Goal: Task Accomplishment & Management: Manage account settings

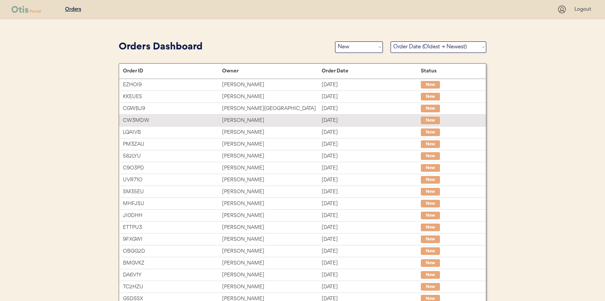
select select ""new""
select select ""Order Date (Oldest → Newest)""
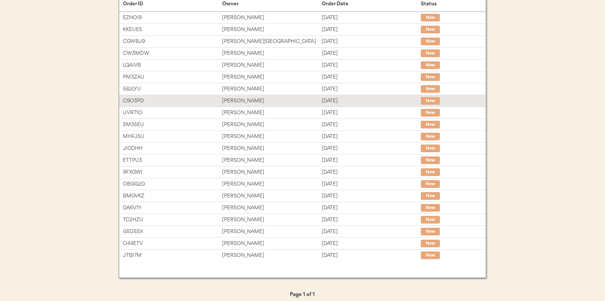
scroll to position [72, 0]
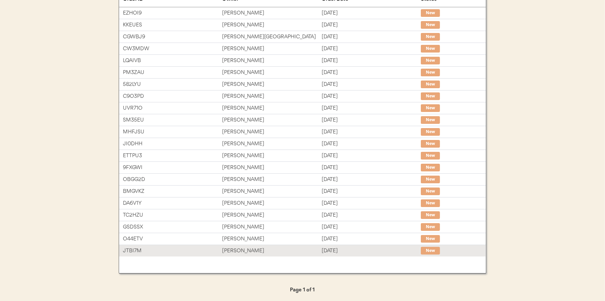
click at [242, 246] on div "[PERSON_NAME]" at bounding box center [271, 250] width 99 height 9
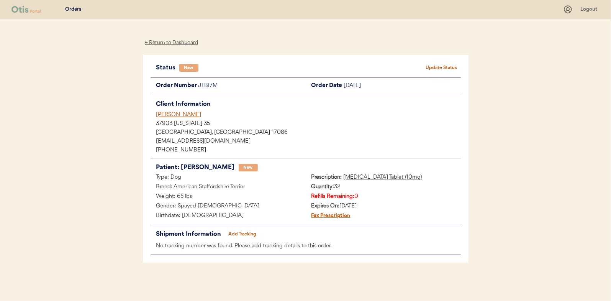
click at [445, 67] on button "Update Status" at bounding box center [441, 67] width 38 height 11
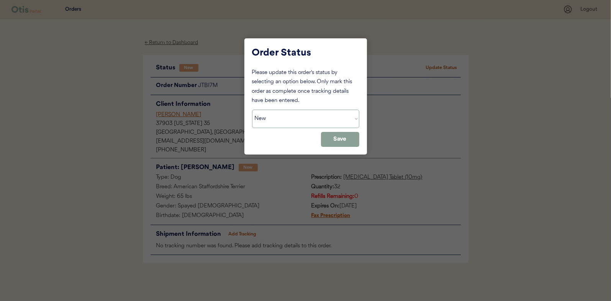
click at [282, 115] on select "Status On Hold New In Progress Complete Pending HW Consent Canceled" at bounding box center [305, 118] width 107 height 18
select select ""in_progress""
click at [252, 109] on select "Status On Hold New In Progress Complete Pending HW Consent Canceled" at bounding box center [305, 118] width 107 height 18
click at [339, 140] on button "Save" at bounding box center [340, 139] width 38 height 15
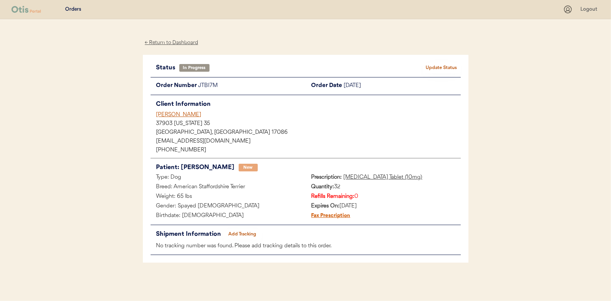
click at [176, 42] on div "← Return to Dashboard" at bounding box center [171, 42] width 57 height 9
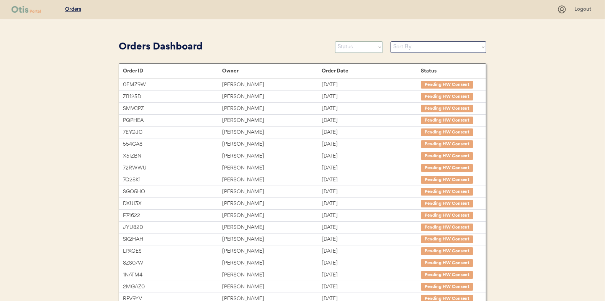
click at [347, 46] on select "Status On Hold New In Progress Complete Pending HW Consent Canceled" at bounding box center [359, 46] width 48 height 11
click at [335, 41] on select "Status On Hold New In Progress Complete Pending HW Consent Canceled" at bounding box center [359, 46] width 48 height 11
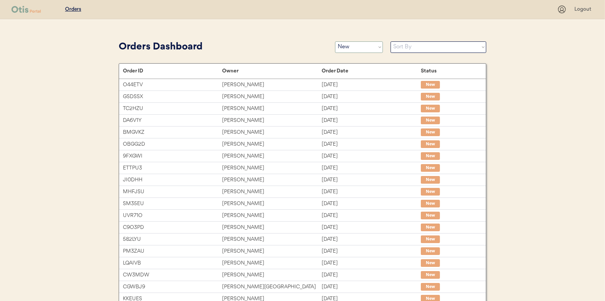
click at [361, 47] on select "Status On Hold New In Progress Complete Pending HW Consent Canceled" at bounding box center [359, 46] width 48 height 11
click at [364, 48] on select "Status On Hold New In Progress Complete Pending HW Consent Canceled" at bounding box center [359, 46] width 48 height 11
select select ""in_progress""
click at [335, 41] on select "Status On Hold New In Progress Complete Pending HW Consent Canceled" at bounding box center [359, 46] width 48 height 11
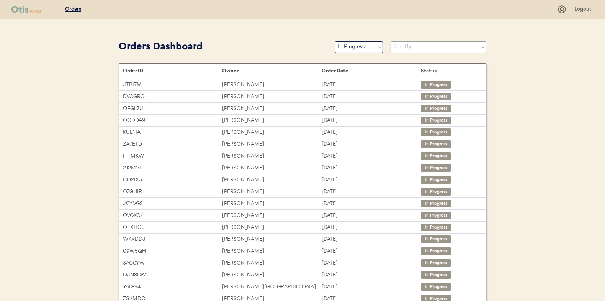
click at [399, 44] on select "Sort By Order Date (Newest → Oldest) Order Date (Oldest → Newest)" at bounding box center [439, 46] width 96 height 11
click at [391, 41] on select "Sort By Order Date (Newest → Oldest) Order Date (Oldest → Newest)" at bounding box center [439, 46] width 96 height 11
click at [420, 46] on select "Sort By Order Date (Newest → Oldest) Order Date (Oldest → Newest)" at bounding box center [439, 46] width 96 height 11
select select ""Order Date (Newest → Oldest)""
click at [391, 41] on select "Sort By Order Date (Newest → Oldest) Order Date (Oldest → Newest)" at bounding box center [439, 46] width 96 height 11
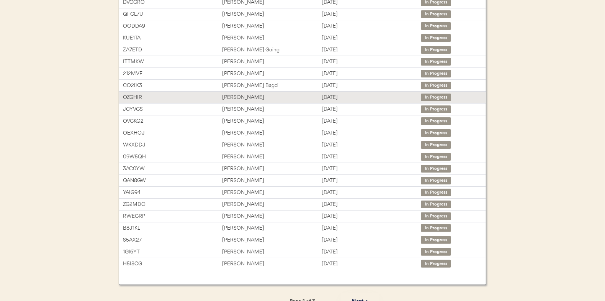
scroll to position [118, 0]
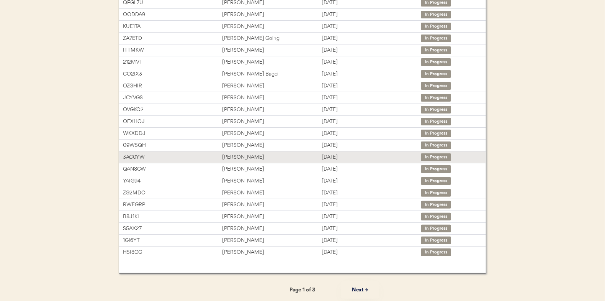
click at [243, 155] on div "Andrew Furr" at bounding box center [271, 157] width 99 height 9
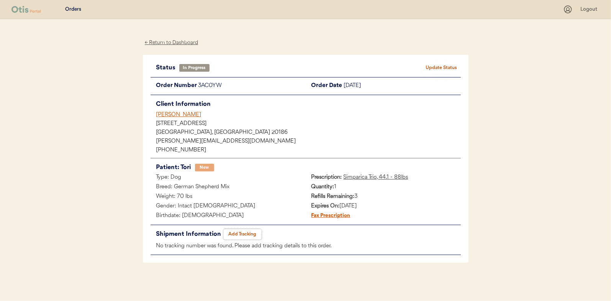
click at [244, 235] on button "Add Tracking" at bounding box center [242, 234] width 38 height 11
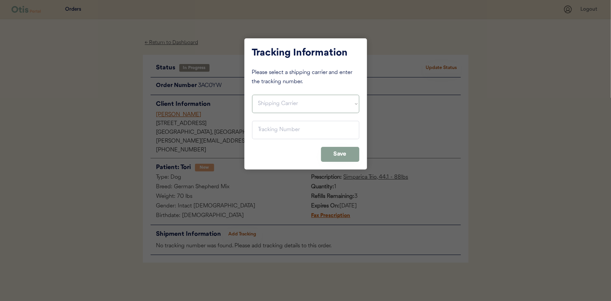
click at [265, 105] on select "Shipping Carrier FedEx FedEx Ground Economy UPS USPS" at bounding box center [305, 104] width 107 height 18
select select ""usps""
click at [252, 95] on select "Shipping Carrier FedEx FedEx Ground Economy UPS USPS" at bounding box center [305, 104] width 107 height 18
click at [261, 127] on input "input" at bounding box center [305, 130] width 107 height 18
paste input "9400150105496038875423"
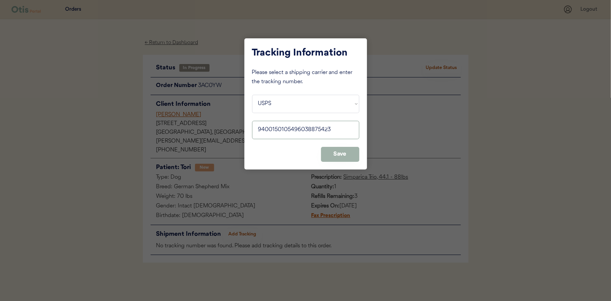
type input "9400150105496038875423"
click at [350, 151] on button "Save" at bounding box center [340, 154] width 38 height 15
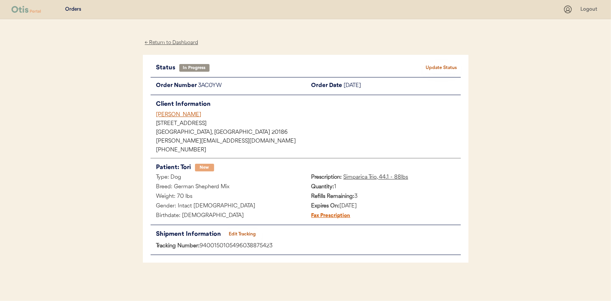
click at [433, 65] on button "Update Status" at bounding box center [441, 67] width 38 height 11
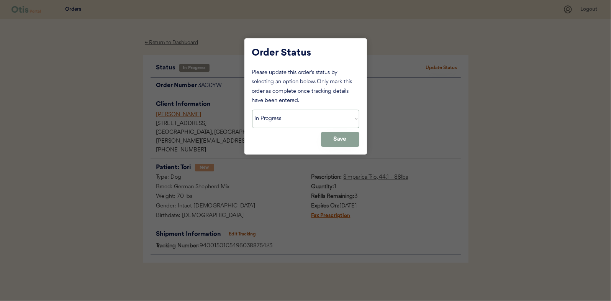
click at [293, 119] on select "Status On Hold New In Progress Complete Pending HW Consent Canceled" at bounding box center [305, 118] width 107 height 18
select select ""complete""
click at [252, 109] on select "Status On Hold New In Progress Complete Pending HW Consent Canceled" at bounding box center [305, 118] width 107 height 18
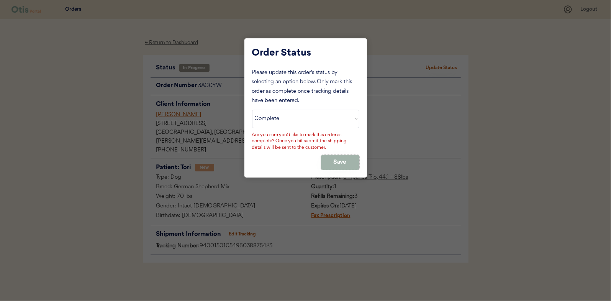
click at [340, 157] on button "Save" at bounding box center [340, 162] width 38 height 15
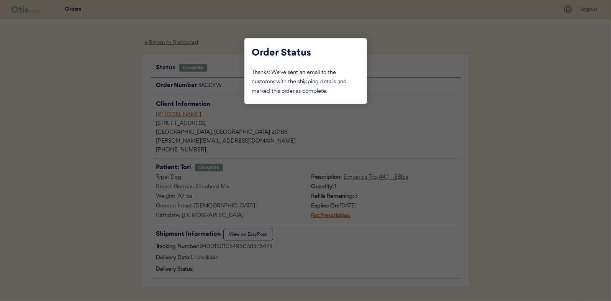
click at [100, 100] on div at bounding box center [305, 150] width 611 height 301
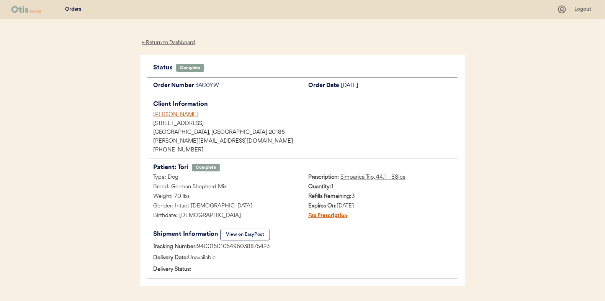
click at [170, 39] on div "← Return to Dashboard" at bounding box center [168, 42] width 57 height 9
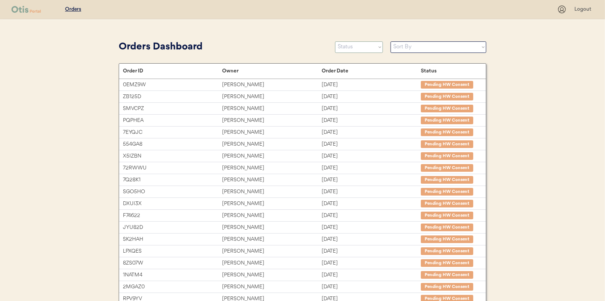
click at [363, 46] on select "Status On Hold New In Progress Complete Pending HW Consent Canceled" at bounding box center [359, 46] width 48 height 11
select select ""in_progress""
click at [335, 41] on select "Status On Hold New In Progress Complete Pending HW Consent Canceled" at bounding box center [359, 46] width 48 height 11
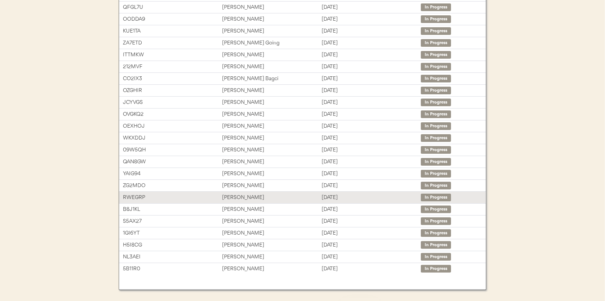
scroll to position [114, 0]
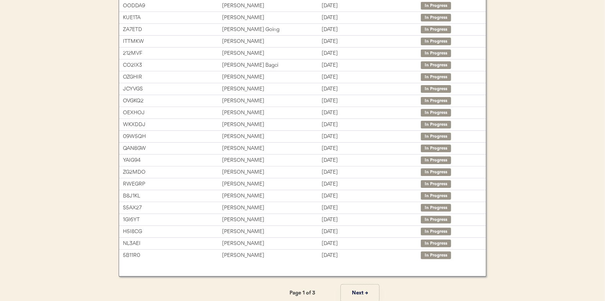
click at [356, 288] on button "Next →" at bounding box center [360, 292] width 38 height 17
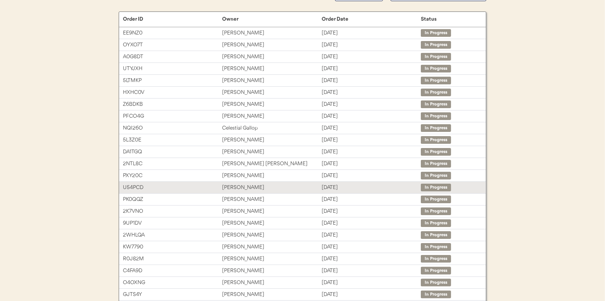
scroll to position [38, 0]
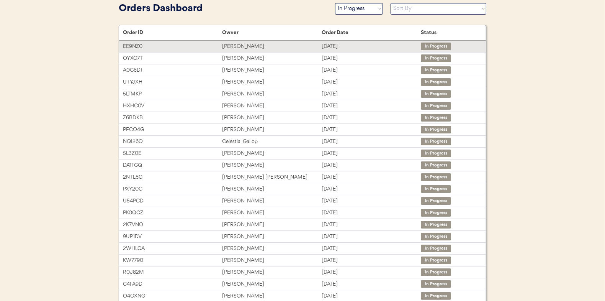
click at [240, 45] on div "[PERSON_NAME]" at bounding box center [271, 46] width 99 height 9
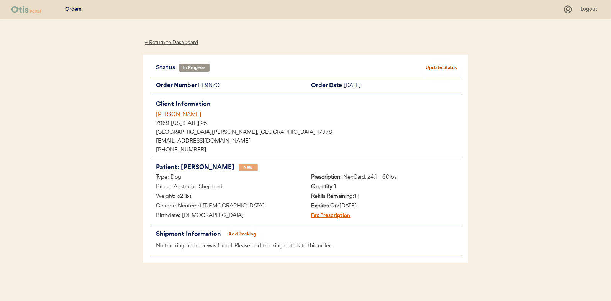
click at [241, 235] on button "Add Tracking" at bounding box center [242, 234] width 38 height 11
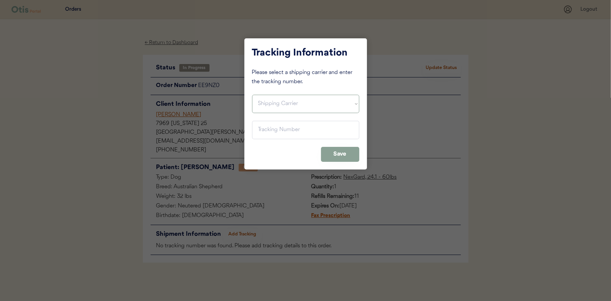
click at [268, 100] on select "Shipping Carrier FedEx FedEx Ground Economy UPS USPS" at bounding box center [305, 104] width 107 height 18
select select ""usps""
click at [252, 95] on select "Shipping Carrier FedEx FedEx Ground Economy UPS USPS" at bounding box center [305, 104] width 107 height 18
click at [258, 125] on input "input" at bounding box center [305, 130] width 107 height 18
paste input "9400150105799037173331"
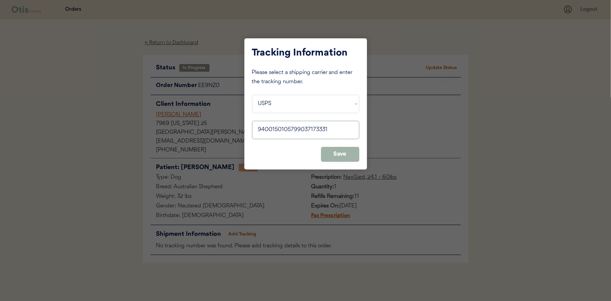
type input "9400150105799037173331"
click at [337, 153] on button "Save" at bounding box center [340, 154] width 38 height 15
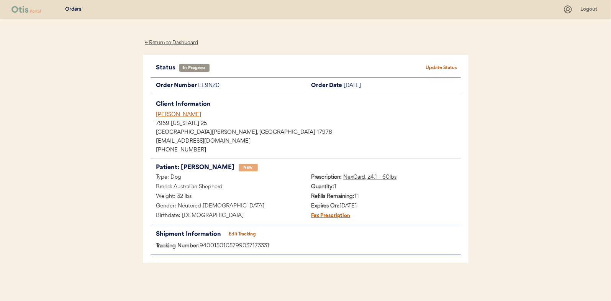
click at [438, 63] on button "Update Status" at bounding box center [441, 67] width 38 height 11
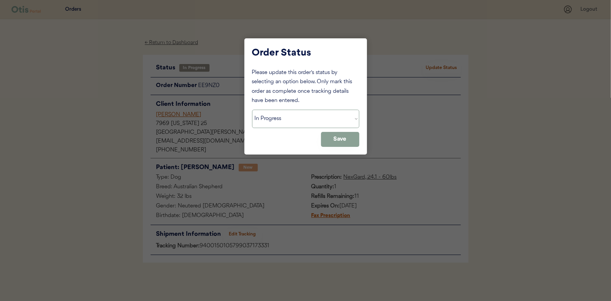
click at [283, 115] on select "Status On Hold New In Progress Complete Pending HW Consent Canceled" at bounding box center [305, 118] width 107 height 18
select select ""complete""
click at [252, 109] on select "Status On Hold New In Progress Complete Pending HW Consent Canceled" at bounding box center [305, 118] width 107 height 18
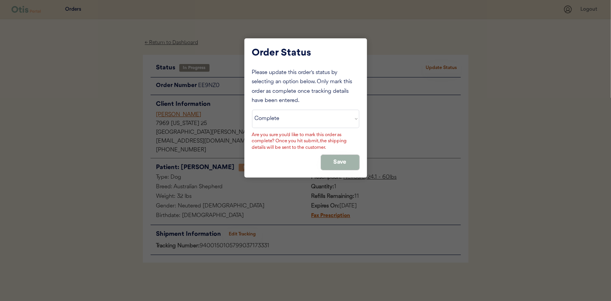
click at [334, 159] on button "Save" at bounding box center [340, 162] width 38 height 15
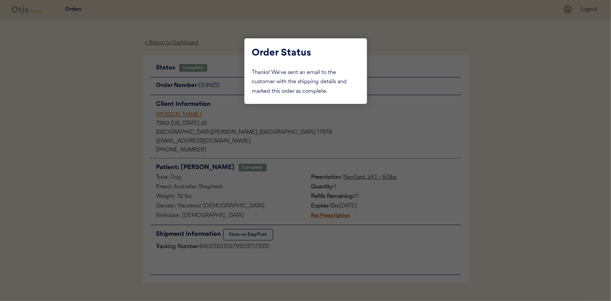
click at [82, 101] on div at bounding box center [305, 150] width 611 height 301
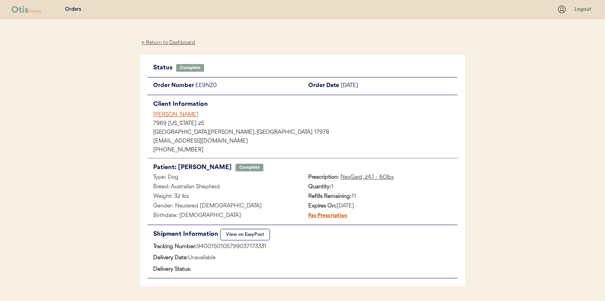
click at [165, 40] on div "← Return to Dashboard" at bounding box center [168, 42] width 57 height 9
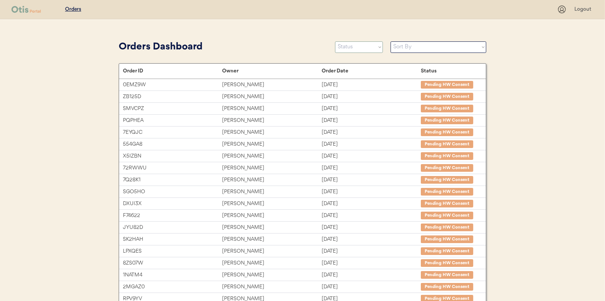
click at [349, 47] on select "Status On Hold New In Progress Complete Pending HW Consent Canceled" at bounding box center [359, 46] width 48 height 11
select select ""in_progress""
click at [335, 41] on select "Status On Hold New In Progress Complete Pending HW Consent Canceled" at bounding box center [359, 46] width 48 height 11
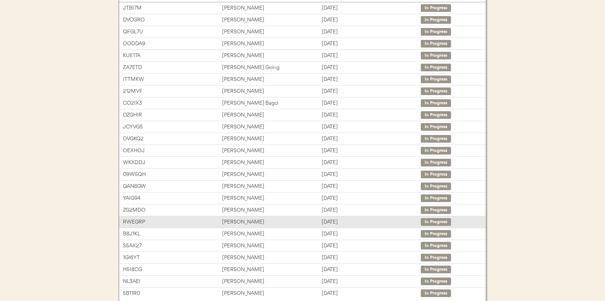
scroll to position [114, 0]
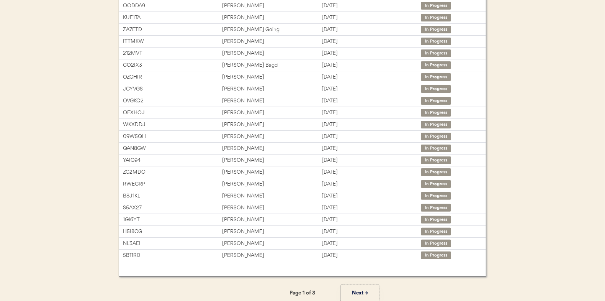
click at [358, 289] on button "Next →" at bounding box center [360, 292] width 38 height 17
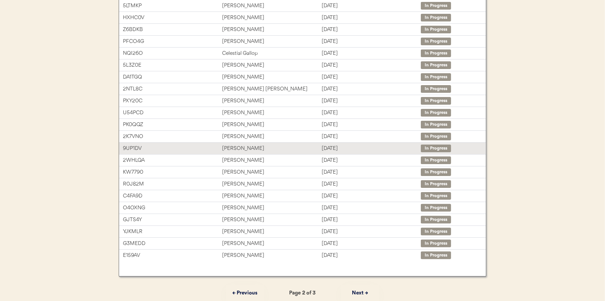
click at [234, 147] on div "[PERSON_NAME]" at bounding box center [271, 148] width 99 height 9
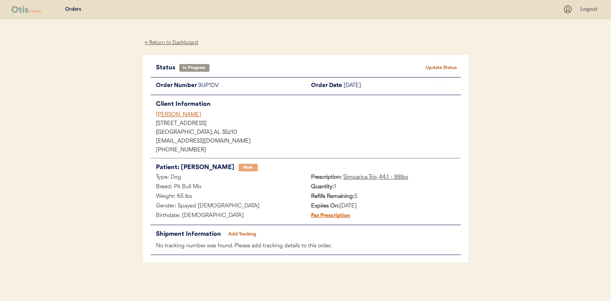
click at [244, 236] on button "Add Tracking" at bounding box center [242, 234] width 38 height 11
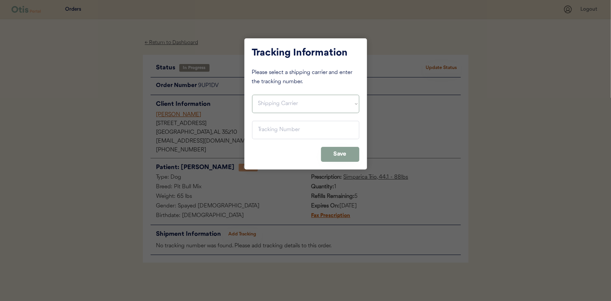
click at [266, 105] on select "Shipping Carrier FedEx FedEx Ground Economy UPS USPS" at bounding box center [305, 104] width 107 height 18
select select ""usps""
click at [252, 95] on select "Shipping Carrier FedEx FedEx Ground Economy UPS USPS" at bounding box center [305, 104] width 107 height 18
click at [261, 130] on input "input" at bounding box center [305, 130] width 107 height 18
paste input "9400150105497037388563"
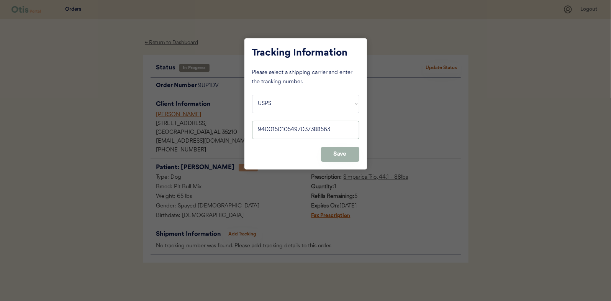
type input "9400150105497037388563"
click at [338, 152] on button "Save" at bounding box center [340, 154] width 38 height 15
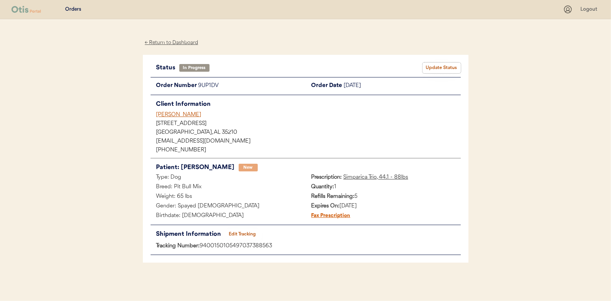
click at [444, 65] on button "Update Status" at bounding box center [441, 67] width 38 height 11
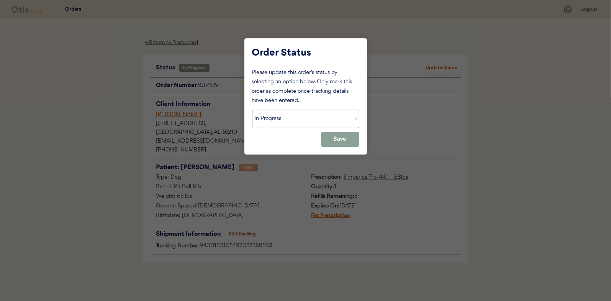
click at [292, 116] on select "Status On Hold New In Progress Complete Pending HW Consent Canceled" at bounding box center [305, 118] width 107 height 18
select select ""complete""
click at [252, 109] on select "Status On Hold New In Progress Complete Pending HW Consent Canceled" at bounding box center [305, 118] width 107 height 18
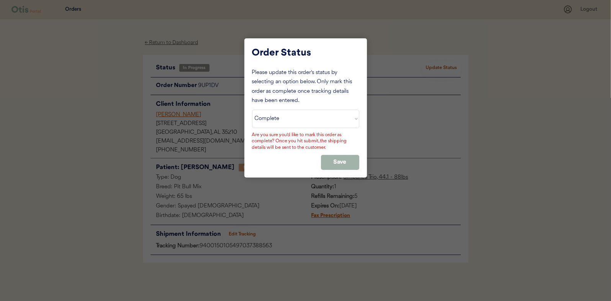
click at [332, 158] on button "Save" at bounding box center [340, 162] width 38 height 15
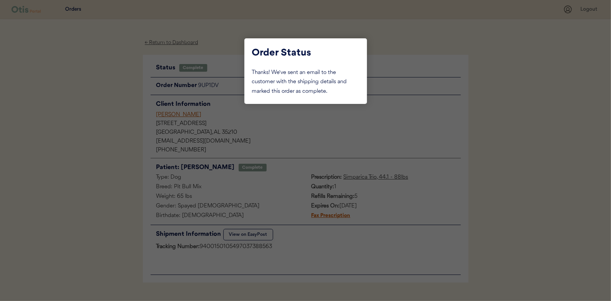
click at [104, 93] on div at bounding box center [305, 150] width 611 height 301
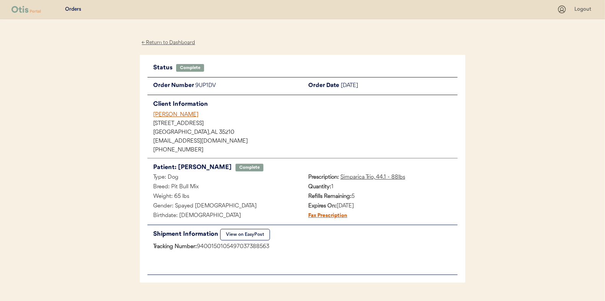
click at [175, 44] on div "← Return to Dashboard" at bounding box center [168, 42] width 57 height 9
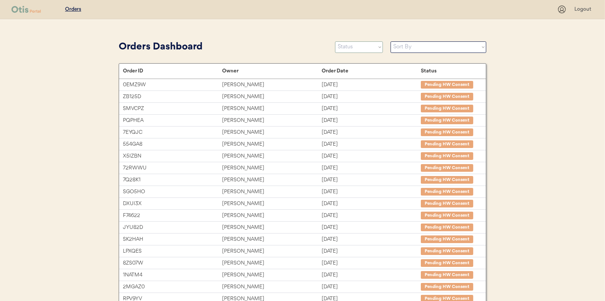
click at [364, 47] on select "Status On Hold New In Progress Complete Pending HW Consent Canceled" at bounding box center [359, 46] width 48 height 11
select select ""in_progress""
click at [335, 41] on select "Status On Hold New In Progress Complete Pending HW Consent Canceled" at bounding box center [359, 46] width 48 height 11
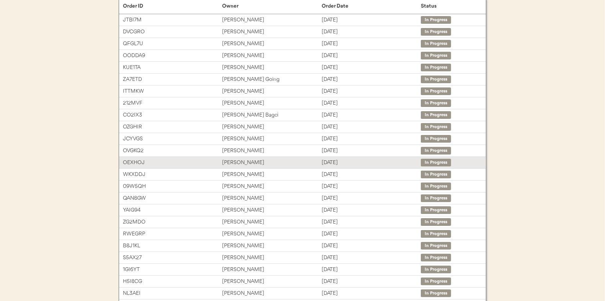
scroll to position [77, 0]
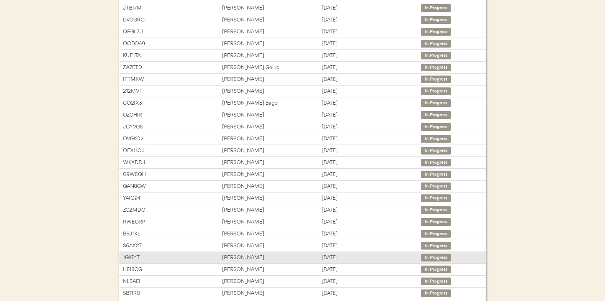
click at [239, 254] on div "[PERSON_NAME]" at bounding box center [271, 257] width 99 height 9
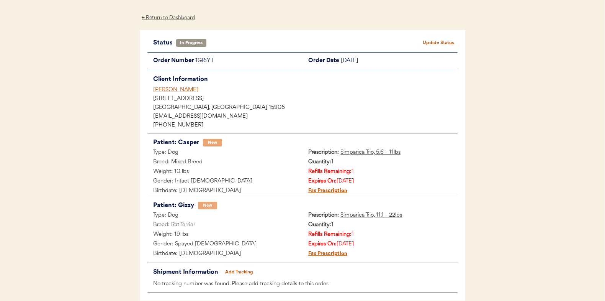
scroll to position [38, 0]
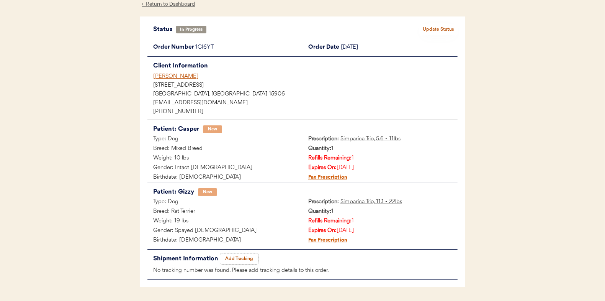
click at [240, 256] on button "Add Tracking" at bounding box center [239, 258] width 38 height 11
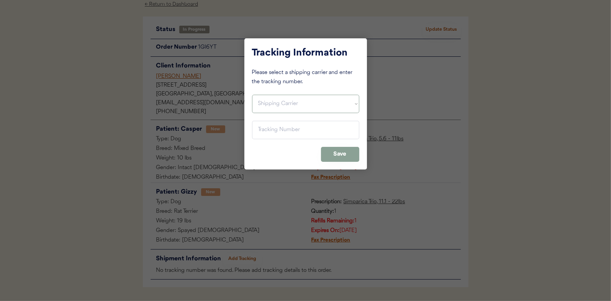
click at [270, 102] on select "Shipping Carrier FedEx FedEx Ground Economy UPS USPS" at bounding box center [305, 104] width 107 height 18
select select ""usps""
click at [252, 95] on select "Shipping Carrier FedEx FedEx Ground Economy UPS USPS" at bounding box center [305, 104] width 107 height 18
click at [263, 132] on input "input" at bounding box center [305, 130] width 107 height 18
paste input "9400150105497037430309"
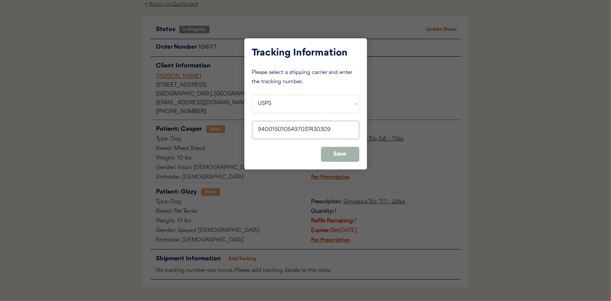
type input "9400150105497037430309"
click at [345, 150] on button "Save" at bounding box center [340, 154] width 38 height 15
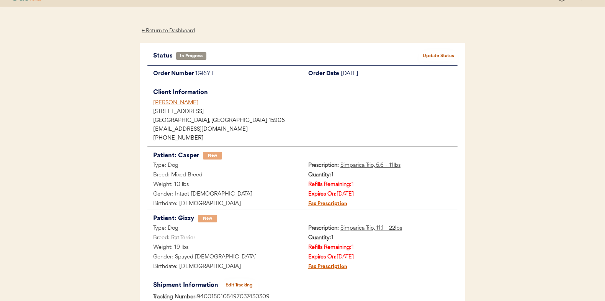
scroll to position [0, 0]
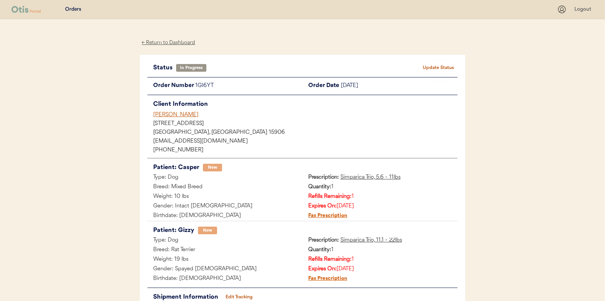
click at [438, 65] on button "Update Status" at bounding box center [438, 67] width 38 height 11
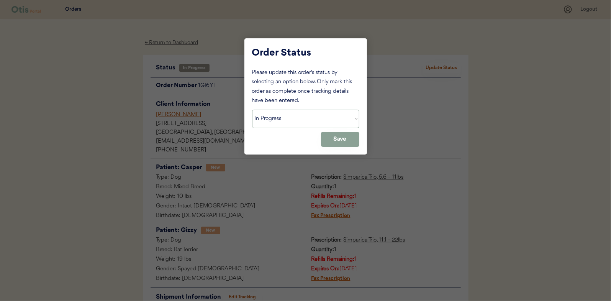
click at [285, 118] on select "Status On Hold New In Progress Complete Pending HW Consent Canceled" at bounding box center [305, 118] width 107 height 18
select select ""complete""
click at [252, 109] on select "Status On Hold New In Progress Complete Pending HW Consent Canceled" at bounding box center [305, 118] width 107 height 18
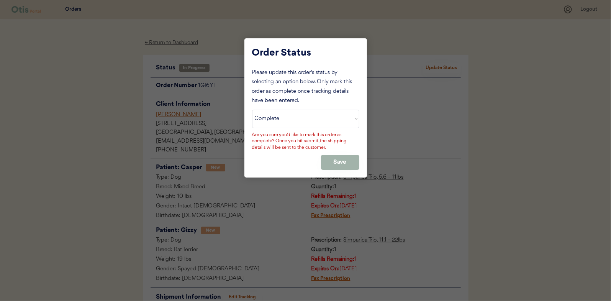
click at [337, 161] on button "Save" at bounding box center [340, 162] width 38 height 15
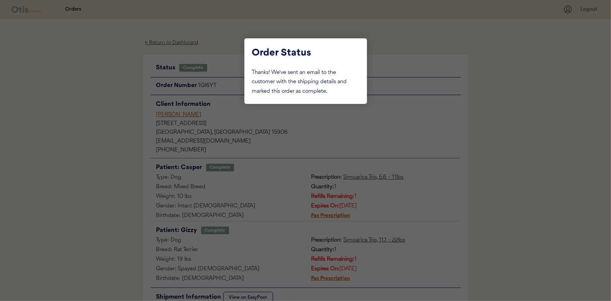
click at [119, 99] on div at bounding box center [305, 150] width 611 height 301
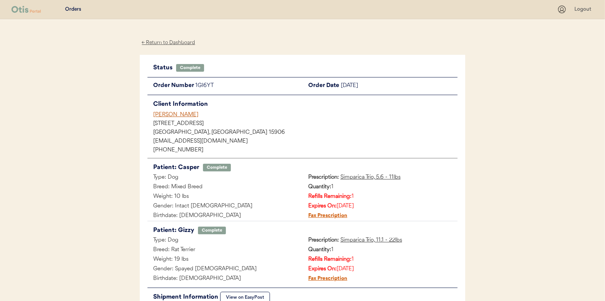
click at [178, 43] on div "← Return to Dashboard" at bounding box center [168, 42] width 57 height 9
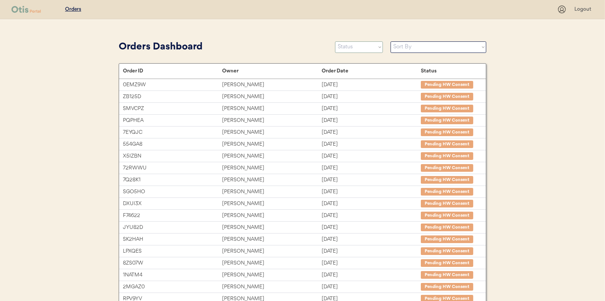
click at [358, 47] on select "Status On Hold New In Progress Complete Pending HW Consent Canceled" at bounding box center [359, 46] width 48 height 11
select select ""in_progress""
click at [335, 41] on select "Status On Hold New In Progress Complete Pending HW Consent Canceled" at bounding box center [359, 46] width 48 height 11
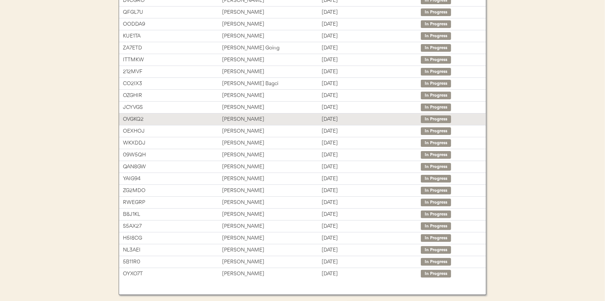
scroll to position [114, 0]
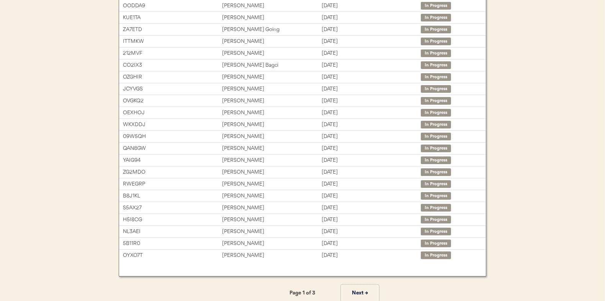
click at [357, 291] on button "Next →" at bounding box center [360, 292] width 38 height 17
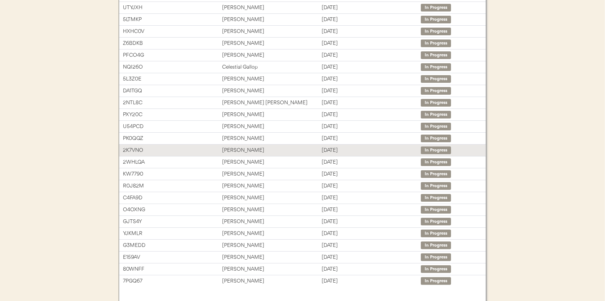
scroll to position [77, 0]
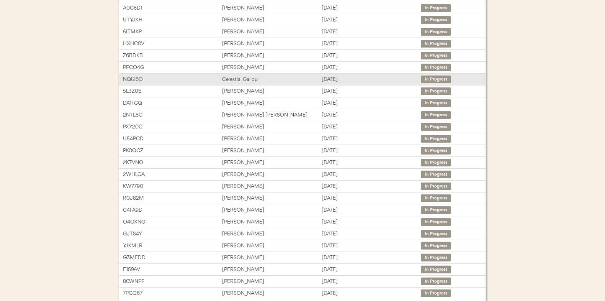
click at [235, 76] on div "Celestial Gallop" at bounding box center [271, 79] width 99 height 9
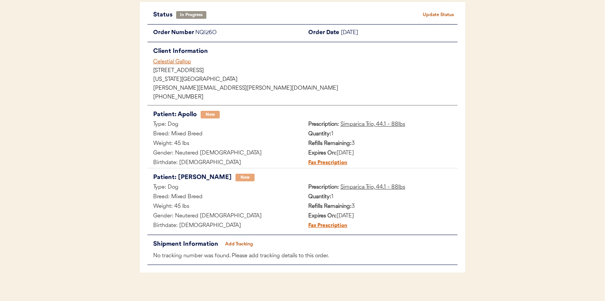
scroll to position [62, 0]
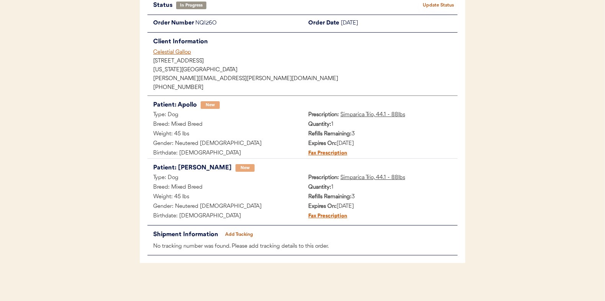
click at [238, 232] on button "Add Tracking" at bounding box center [239, 234] width 38 height 11
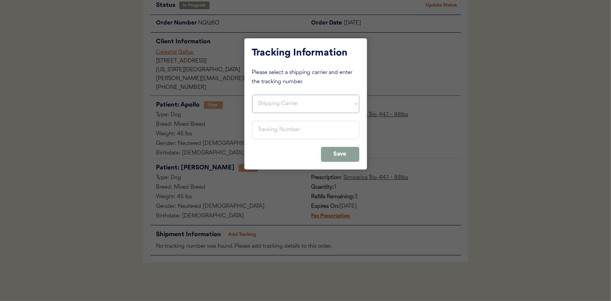
click at [269, 97] on select "Shipping Carrier FedEx FedEx Ground Economy UPS USPS" at bounding box center [305, 104] width 107 height 18
select select ""usps""
click at [252, 95] on select "Shipping Carrier FedEx FedEx Ground Economy UPS USPS" at bounding box center [305, 104] width 107 height 18
click at [271, 133] on input "input" at bounding box center [305, 130] width 107 height 18
paste input "9400150105497037436592"
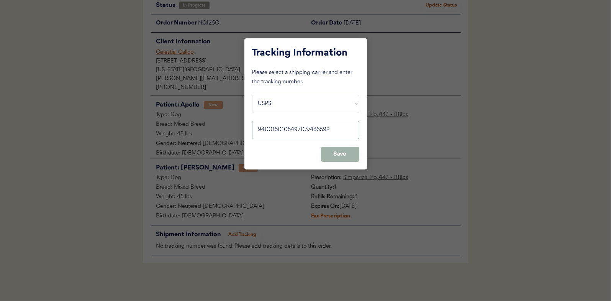
type input "9400150105497037436592"
click at [348, 154] on button "Save" at bounding box center [340, 154] width 38 height 15
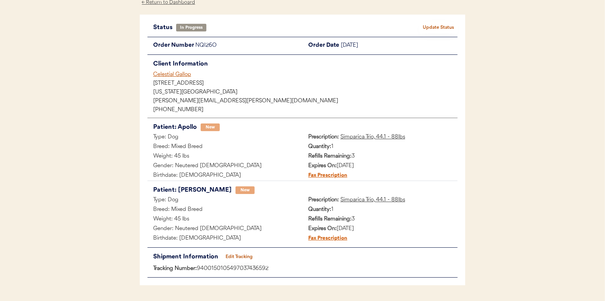
scroll to position [0, 0]
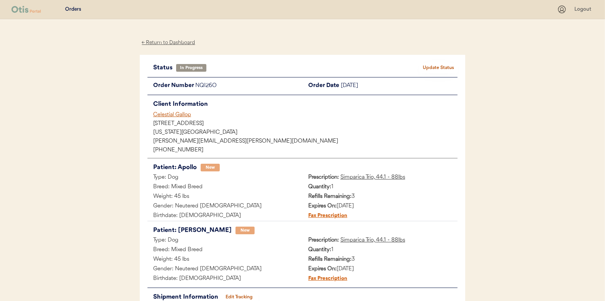
click at [431, 65] on button "Update Status" at bounding box center [438, 67] width 38 height 11
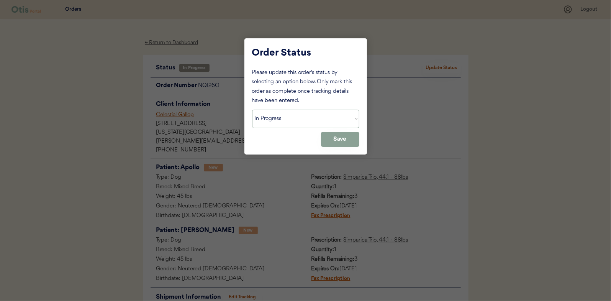
click at [269, 118] on select "Status On Hold New In Progress Complete Pending HW Consent Canceled" at bounding box center [305, 118] width 107 height 18
select select ""complete""
click at [252, 109] on select "Status On Hold New In Progress Complete Pending HW Consent Canceled" at bounding box center [305, 118] width 107 height 18
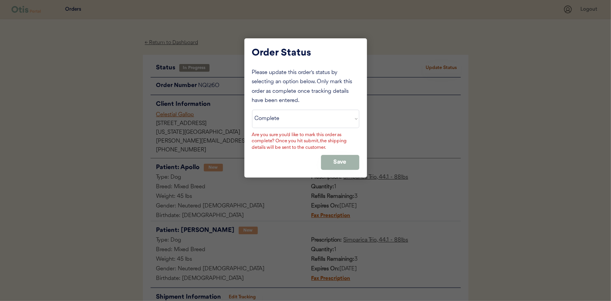
click at [333, 158] on button "Save" at bounding box center [340, 162] width 38 height 15
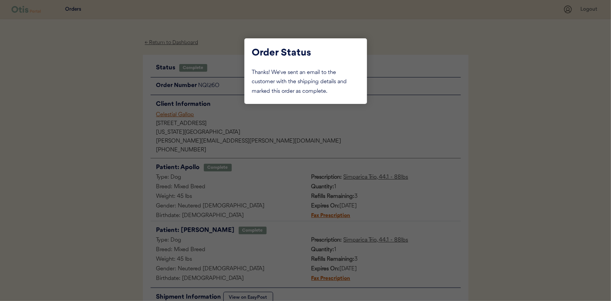
click at [110, 104] on div at bounding box center [305, 150] width 611 height 301
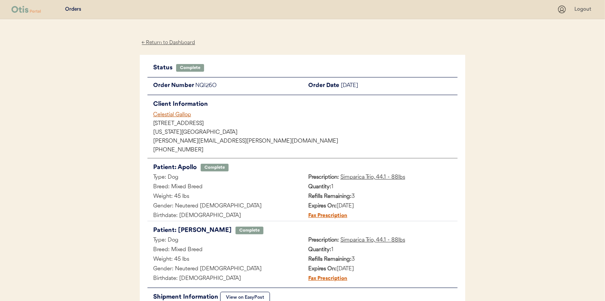
click at [165, 40] on div "← Return to Dashboard" at bounding box center [168, 42] width 57 height 9
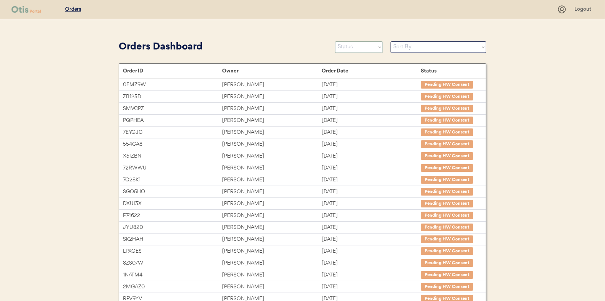
click at [349, 46] on select "Status On Hold New In Progress Complete Pending HW Consent Canceled" at bounding box center [359, 46] width 48 height 11
select select ""in_progress""
click at [335, 41] on select "Status On Hold New In Progress Complete Pending HW Consent Canceled" at bounding box center [359, 46] width 48 height 11
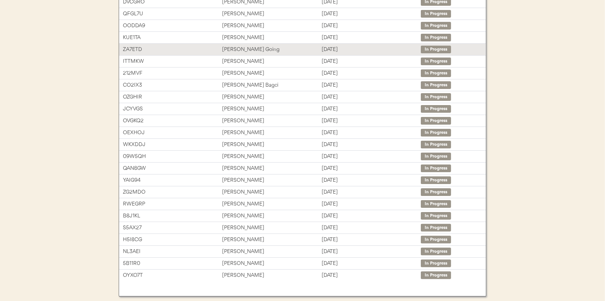
scroll to position [114, 0]
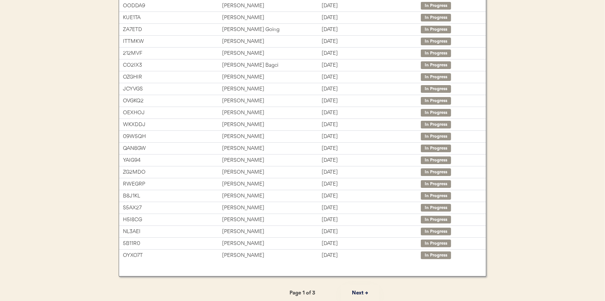
click at [364, 287] on button "Next →" at bounding box center [360, 292] width 38 height 17
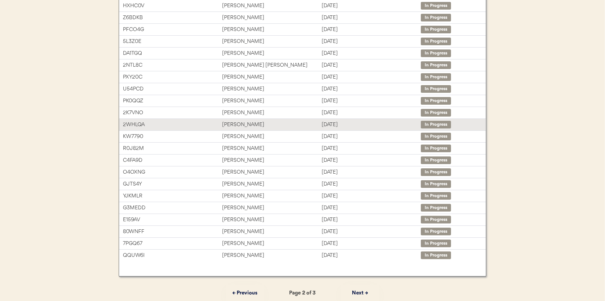
click at [230, 119] on div "2WHLQA [PERSON_NAME] [DATE] In Progress" at bounding box center [302, 124] width 367 height 11
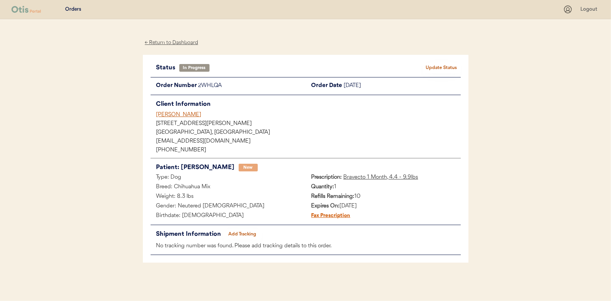
click at [244, 230] on button "Add Tracking" at bounding box center [242, 234] width 38 height 11
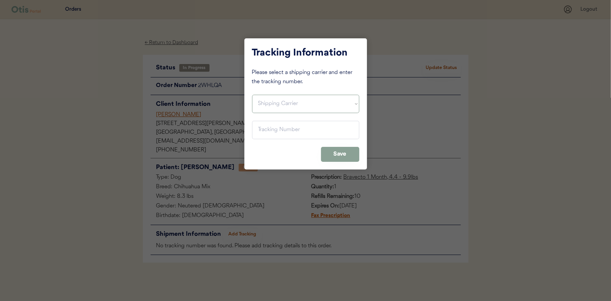
drag, startPoint x: 271, startPoint y: 105, endPoint x: 271, endPoint y: 109, distance: 4.2
click at [271, 105] on select "Shipping Carrier FedEx FedEx Ground Economy UPS USPS" at bounding box center [305, 104] width 107 height 18
select select ""usps""
click at [252, 95] on select "Shipping Carrier FedEx FedEx Ground Economy UPS USPS" at bounding box center [305, 104] width 107 height 18
click at [269, 132] on input "input" at bounding box center [305, 130] width 107 height 18
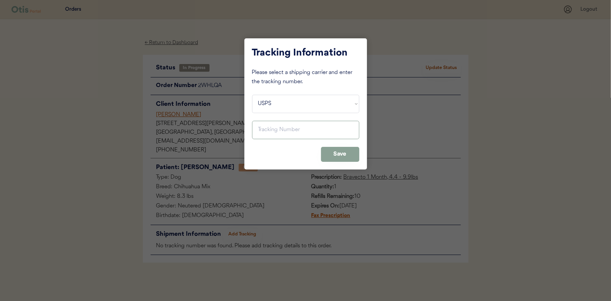
paste input "9400150105497037367629"
type input "9400150105497037367629"
click at [346, 154] on button "Save" at bounding box center [340, 154] width 38 height 15
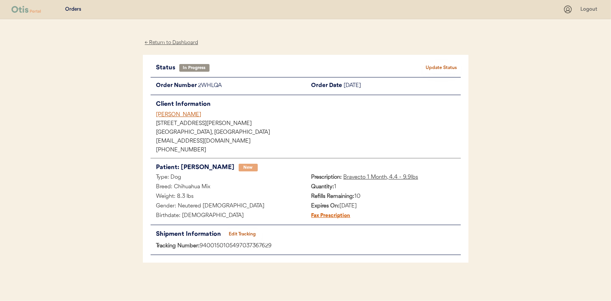
click at [441, 64] on button "Update Status" at bounding box center [441, 67] width 38 height 11
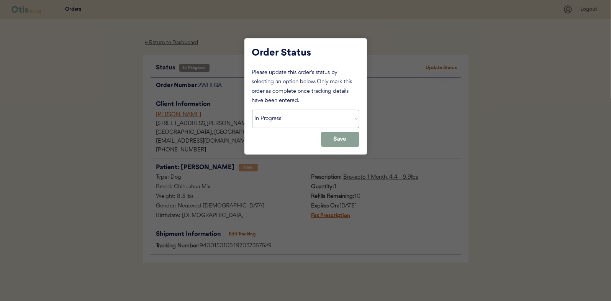
click at [275, 119] on select "Status On Hold New In Progress Complete Pending HW Consent Canceled" at bounding box center [305, 118] width 107 height 18
select select ""complete""
click at [252, 109] on select "Status On Hold New In Progress Complete Pending HW Consent Canceled" at bounding box center [305, 118] width 107 height 18
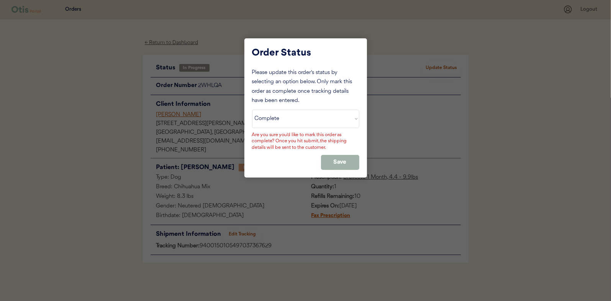
click at [343, 161] on button "Save" at bounding box center [340, 162] width 38 height 15
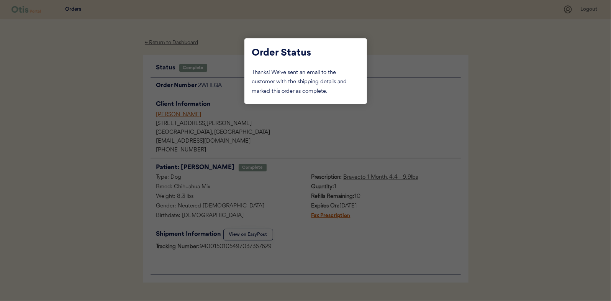
click at [109, 101] on div at bounding box center [305, 150] width 611 height 301
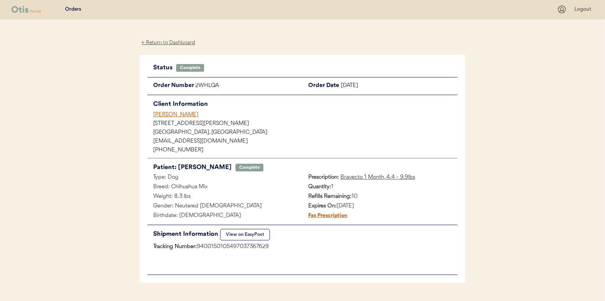
click at [170, 42] on div "← Return to Dashboard" at bounding box center [168, 42] width 57 height 9
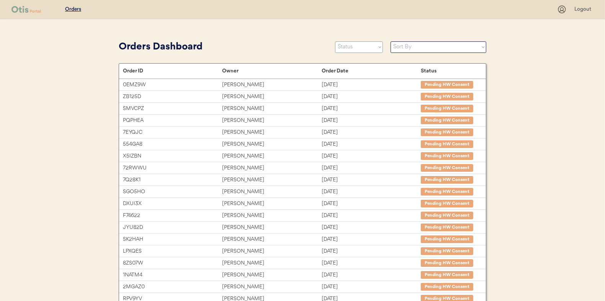
drag, startPoint x: 350, startPoint y: 48, endPoint x: 351, endPoint y: 52, distance: 4.2
click at [350, 48] on select "Status On Hold New In Progress Complete Pending HW Consent Canceled" at bounding box center [359, 46] width 48 height 11
select select ""in_progress""
click at [335, 41] on select "Status On Hold New In Progress Complete Pending HW Consent Canceled" at bounding box center [359, 46] width 48 height 11
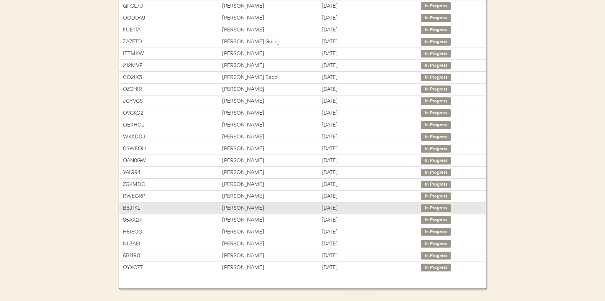
scroll to position [114, 0]
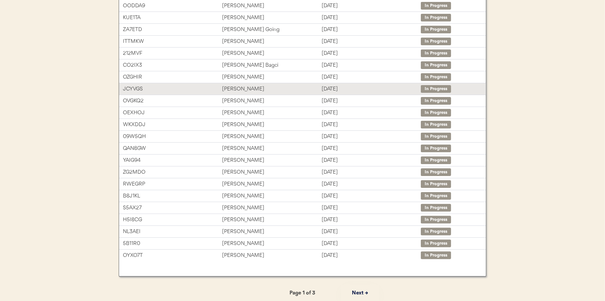
click at [241, 87] on div "[PERSON_NAME]" at bounding box center [271, 89] width 99 height 9
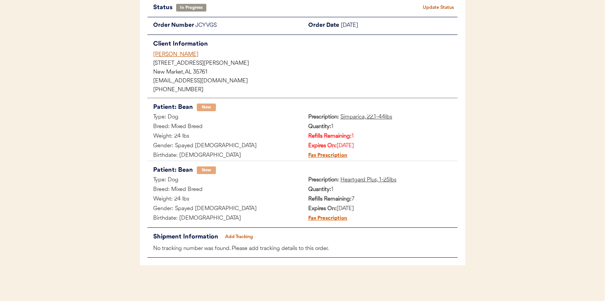
scroll to position [62, 0]
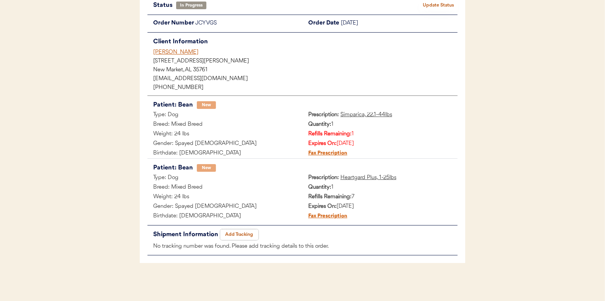
click at [234, 232] on button "Add Tracking" at bounding box center [239, 234] width 38 height 11
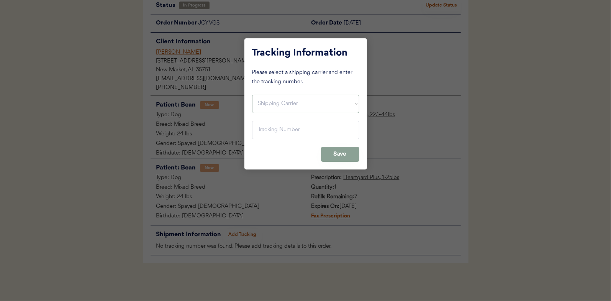
click at [268, 102] on select "Shipping Carrier FedEx FedEx Ground Economy UPS USPS" at bounding box center [305, 104] width 107 height 18
select select ""usps""
click at [252, 95] on select "Shipping Carrier FedEx FedEx Ground Economy UPS USPS" at bounding box center [305, 104] width 107 height 18
click at [259, 129] on input "input" at bounding box center [305, 130] width 107 height 18
paste input "9400150105497037429082"
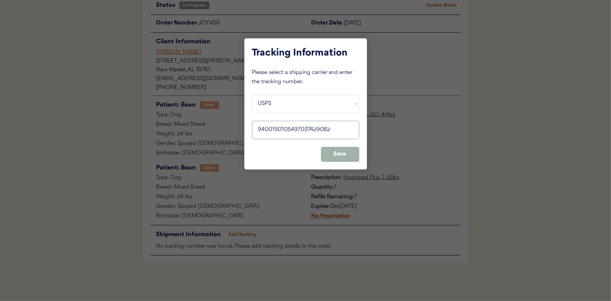
type input "9400150105497037429082"
click at [342, 151] on button "Save" at bounding box center [340, 154] width 38 height 15
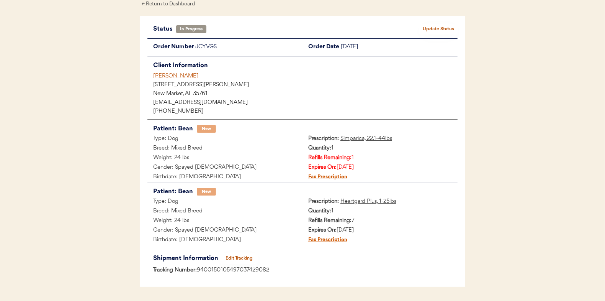
scroll to position [0, 0]
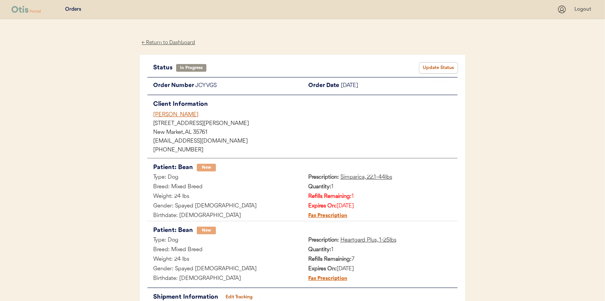
click at [446, 65] on button "Update Status" at bounding box center [438, 67] width 38 height 11
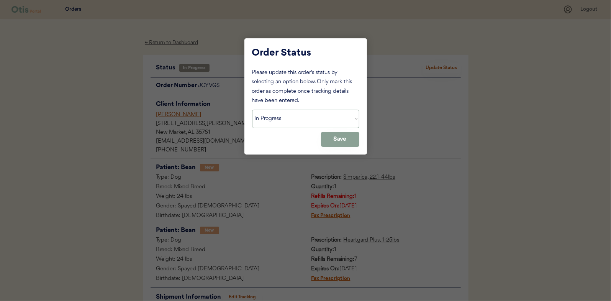
click at [275, 119] on select "Status On Hold New In Progress Complete Pending HW Consent Canceled" at bounding box center [305, 118] width 107 height 18
select select ""complete""
click at [252, 109] on select "Status On Hold New In Progress Complete Pending HW Consent Canceled" at bounding box center [305, 118] width 107 height 18
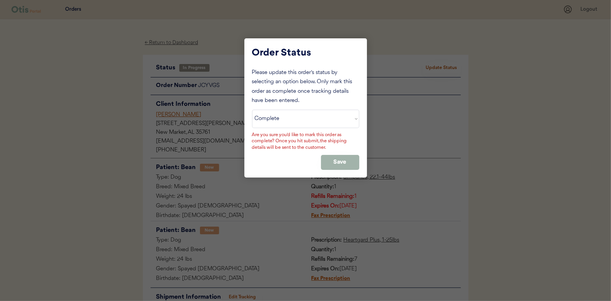
click at [342, 157] on button "Save" at bounding box center [340, 162] width 38 height 15
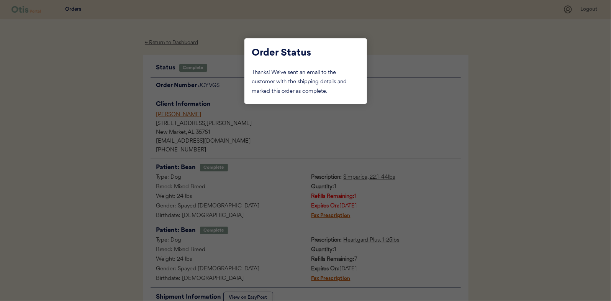
drag, startPoint x: 126, startPoint y: 113, endPoint x: 147, endPoint y: 70, distance: 47.9
click at [126, 113] on div at bounding box center [305, 150] width 611 height 301
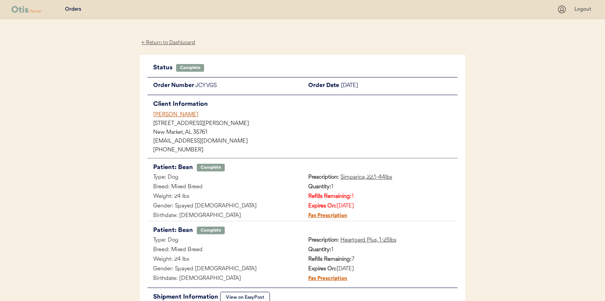
click at [158, 41] on div "← Return to Dashboard" at bounding box center [168, 42] width 57 height 9
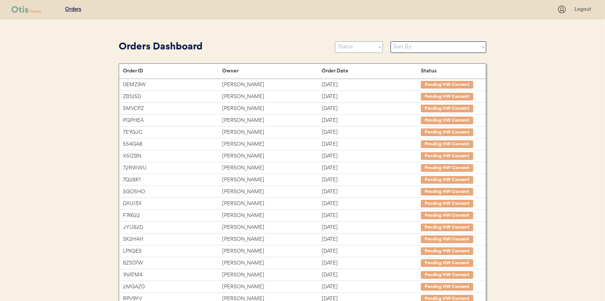
click at [354, 45] on select "Status On Hold New In Progress Complete Pending HW Consent Canceled" at bounding box center [359, 46] width 48 height 11
select select ""in_progress""
click at [335, 41] on select "Status On Hold New In Progress Complete Pending HW Consent Canceled" at bounding box center [359, 46] width 48 height 11
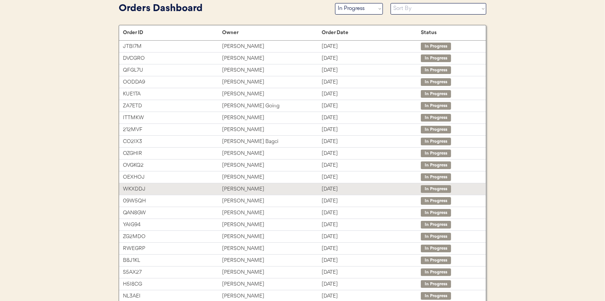
scroll to position [77, 0]
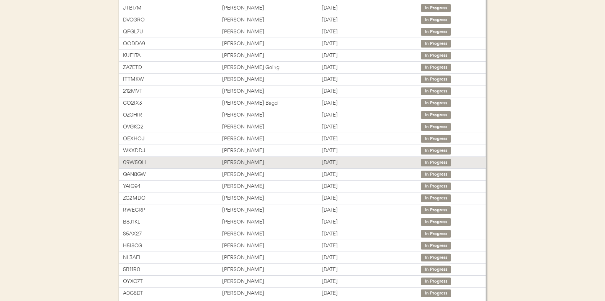
click at [228, 160] on div "[PERSON_NAME]" at bounding box center [271, 162] width 99 height 9
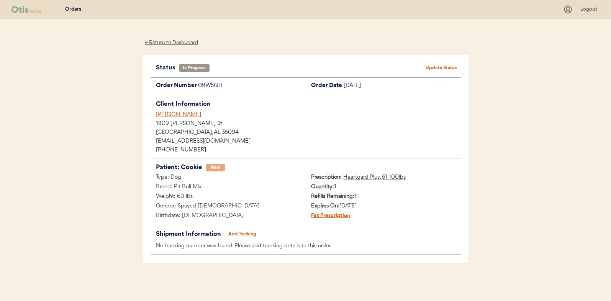
click at [243, 232] on button "Add Tracking" at bounding box center [242, 234] width 38 height 11
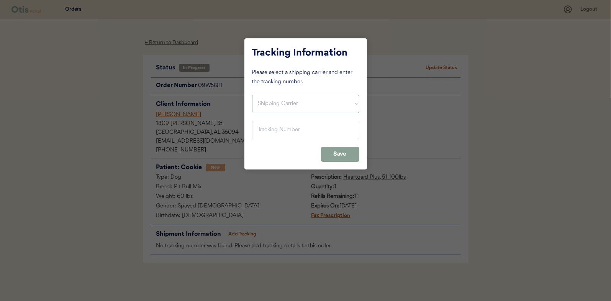
click at [269, 104] on select "Shipping Carrier FedEx FedEx Ground Economy UPS USPS" at bounding box center [305, 104] width 107 height 18
select select ""usps""
click at [252, 95] on select "Shipping Carrier FedEx FedEx Ground Economy UPS USPS" at bounding box center [305, 104] width 107 height 18
click at [274, 126] on input "input" at bounding box center [305, 130] width 107 height 18
paste input "9400150105800037155934"
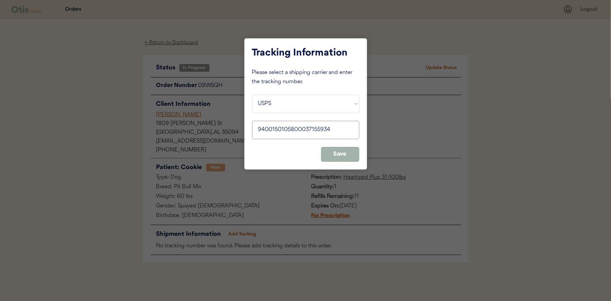
type input "9400150105800037155934"
click at [338, 148] on button "Save" at bounding box center [340, 154] width 38 height 15
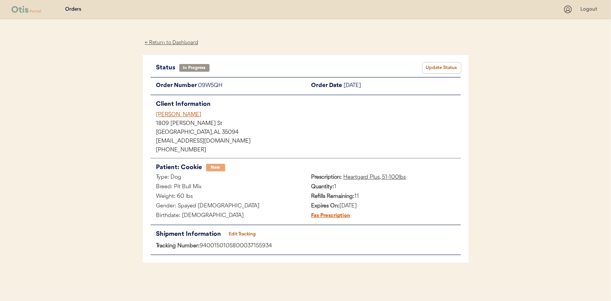
click at [441, 66] on button "Update Status" at bounding box center [441, 67] width 38 height 11
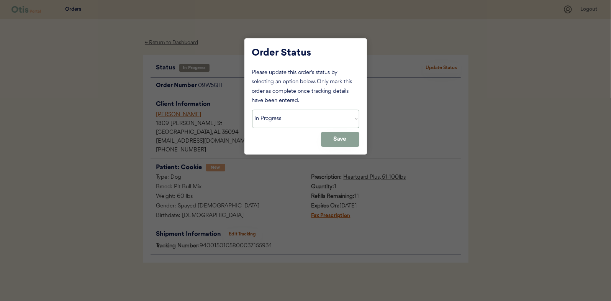
click at [287, 118] on select "Status On Hold New In Progress Complete Pending HW Consent Canceled" at bounding box center [305, 118] width 107 height 18
select select ""complete""
click at [252, 109] on select "Status On Hold New In Progress Complete Pending HW Consent Canceled" at bounding box center [305, 118] width 107 height 18
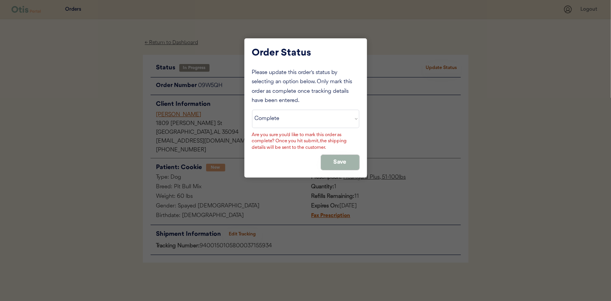
drag, startPoint x: 345, startPoint y: 157, endPoint x: 338, endPoint y: 149, distance: 10.8
click at [345, 157] on button "Save" at bounding box center [340, 162] width 38 height 15
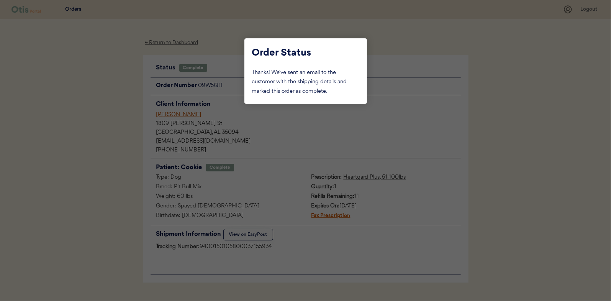
click at [114, 101] on div at bounding box center [305, 150] width 611 height 301
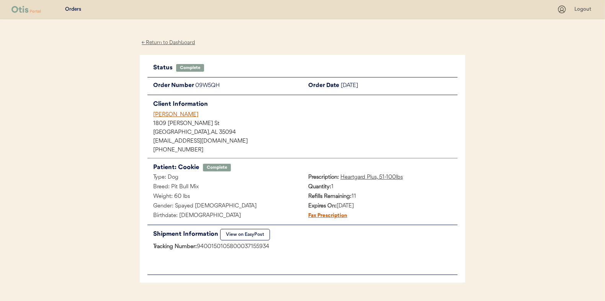
click at [164, 41] on div "← Return to Dashboard" at bounding box center [168, 42] width 57 height 9
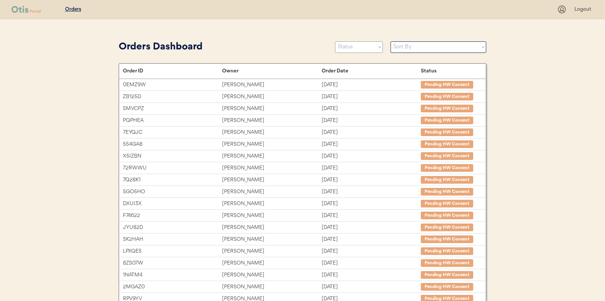
click at [353, 46] on select "Status On Hold New In Progress Complete Pending HW Consent Canceled" at bounding box center [359, 46] width 48 height 11
select select ""in_progress""
click at [335, 41] on select "Status On Hold New In Progress Complete Pending HW Consent Canceled" at bounding box center [359, 46] width 48 height 11
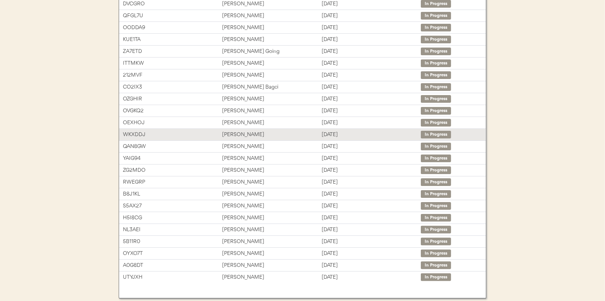
scroll to position [114, 0]
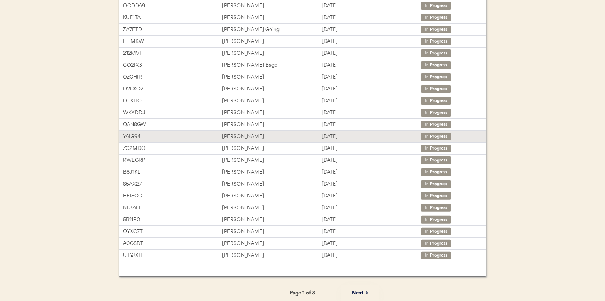
click at [246, 134] on div "[PERSON_NAME]" at bounding box center [271, 136] width 99 height 9
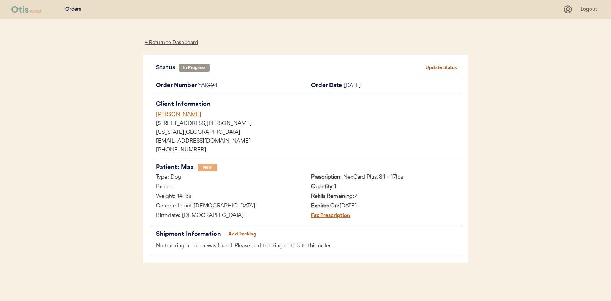
click at [247, 233] on button "Add Tracking" at bounding box center [242, 234] width 38 height 11
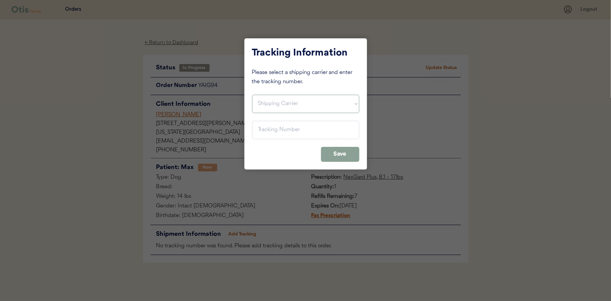
click at [280, 103] on select "Shipping Carrier FedEx FedEx Ground Economy UPS USPS" at bounding box center [305, 104] width 107 height 18
select select ""usps""
click at [252, 95] on select "Shipping Carrier FedEx FedEx Ground Economy UPS USPS" at bounding box center [305, 104] width 107 height 18
click at [266, 132] on input "input" at bounding box center [305, 130] width 107 height 18
paste input "9400150105798037201280"
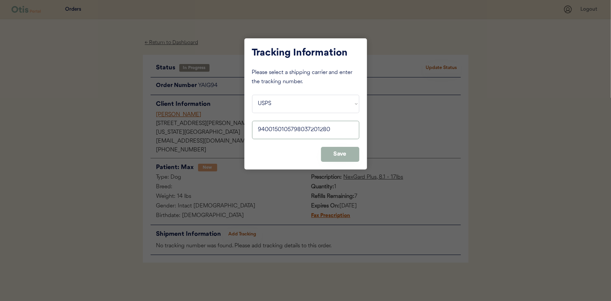
type input "9400150105798037201280"
click at [334, 148] on button "Save" at bounding box center [340, 154] width 38 height 15
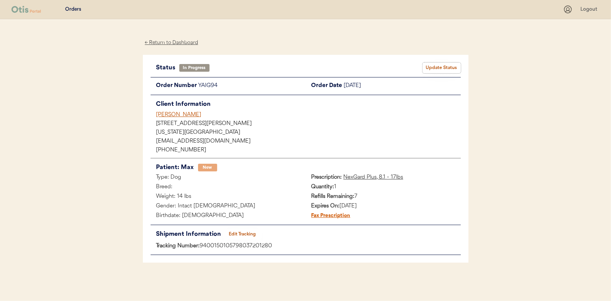
click at [445, 64] on button "Update Status" at bounding box center [441, 67] width 38 height 11
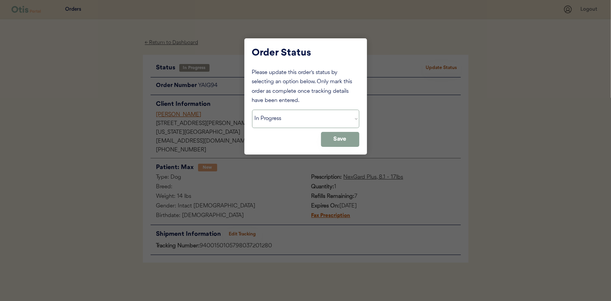
click at [295, 119] on select "Status On Hold New In Progress Complete Pending HW Consent Canceled" at bounding box center [305, 118] width 107 height 18
select select ""complete""
click at [252, 109] on select "Status On Hold New In Progress Complete Pending HW Consent Canceled" at bounding box center [305, 118] width 107 height 18
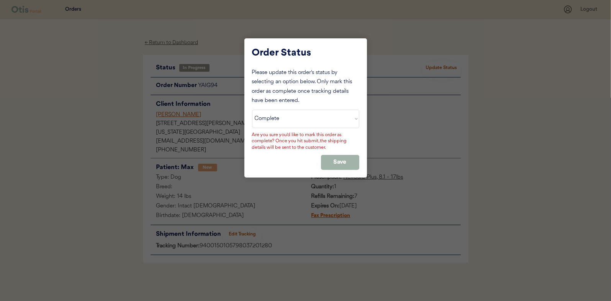
click at [335, 160] on button "Save" at bounding box center [340, 162] width 38 height 15
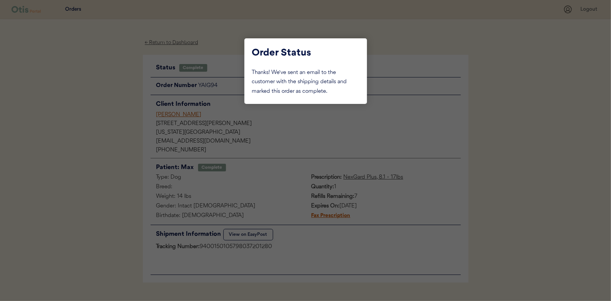
click at [99, 94] on div at bounding box center [305, 150] width 611 height 301
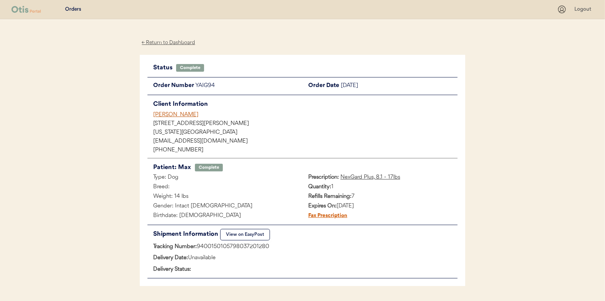
click at [160, 41] on div "← Return to Dashboard" at bounding box center [168, 42] width 57 height 9
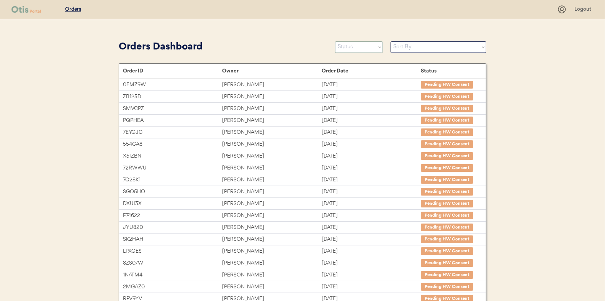
click at [359, 49] on select "Status On Hold New In Progress Complete Pending HW Consent Canceled" at bounding box center [359, 46] width 48 height 11
select select ""in_progress""
click at [335, 41] on select "Status On Hold New In Progress Complete Pending HW Consent Canceled" at bounding box center [359, 46] width 48 height 11
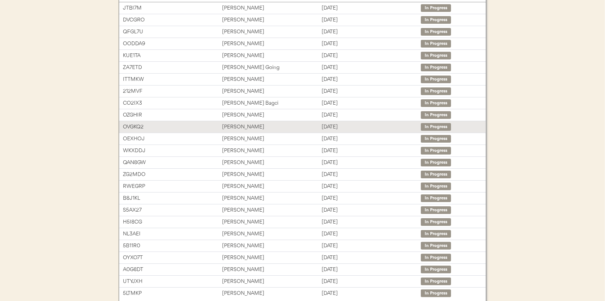
scroll to position [114, 0]
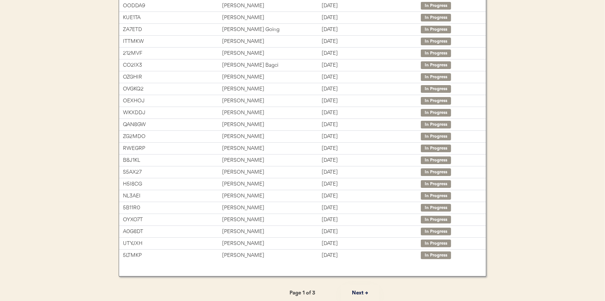
click at [366, 286] on button "Next →" at bounding box center [360, 292] width 38 height 17
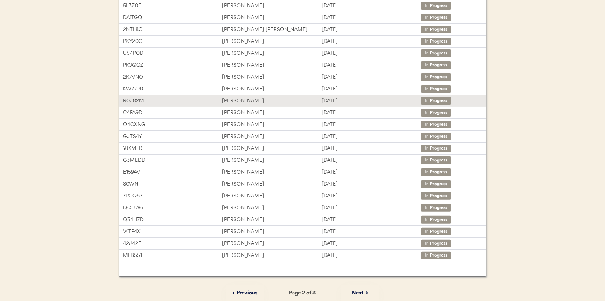
click at [236, 100] on div "DeEtta Brown" at bounding box center [271, 100] width 99 height 9
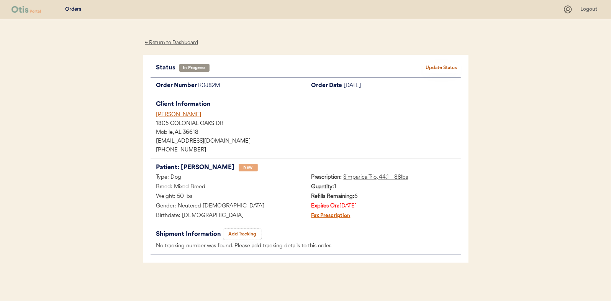
click at [246, 234] on button "Add Tracking" at bounding box center [242, 234] width 38 height 11
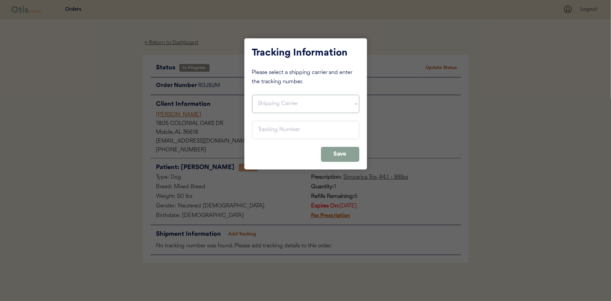
click at [280, 100] on select "Shipping Carrier FedEx FedEx Ground Economy UPS USPS" at bounding box center [305, 104] width 107 height 18
select select ""usps""
click at [252, 95] on select "Shipping Carrier FedEx FedEx Ground Economy UPS USPS" at bounding box center [305, 104] width 107 height 18
click at [273, 130] on input "input" at bounding box center [305, 130] width 107 height 18
paste input "9400150105800037115006"
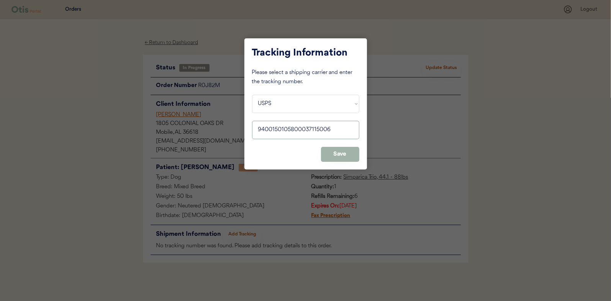
type input "9400150105800037115006"
click at [337, 153] on button "Save" at bounding box center [340, 154] width 38 height 15
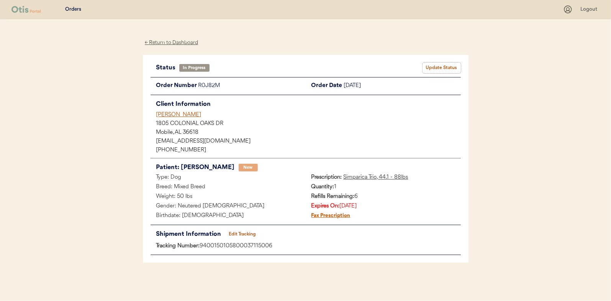
click at [442, 64] on button "Update Status" at bounding box center [441, 67] width 38 height 11
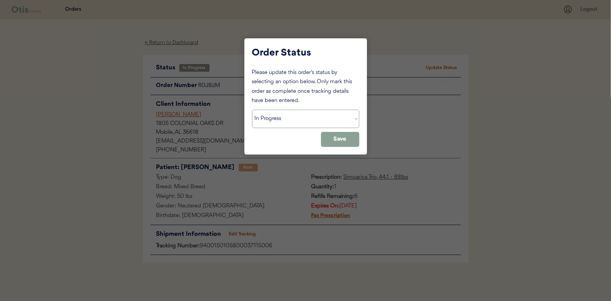
click at [278, 121] on select "Status On Hold New In Progress Complete Pending HW Consent Canceled" at bounding box center [305, 118] width 107 height 18
select select ""complete""
click at [252, 109] on select "Status On Hold New In Progress Complete Pending HW Consent Canceled" at bounding box center [305, 118] width 107 height 18
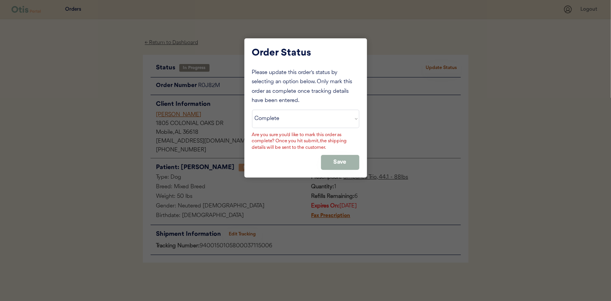
click at [342, 158] on button "Save" at bounding box center [340, 162] width 38 height 15
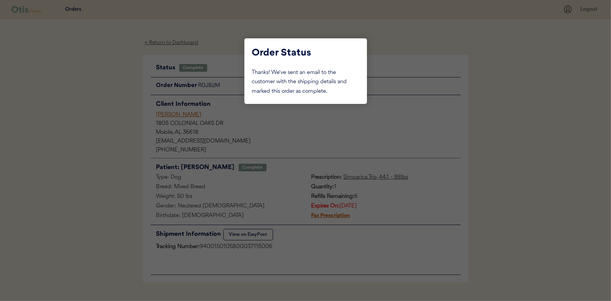
click at [107, 96] on div at bounding box center [305, 150] width 611 height 301
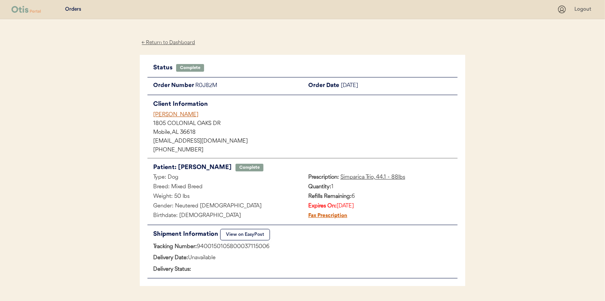
click at [164, 44] on div "← Return to Dashboard" at bounding box center [168, 42] width 57 height 9
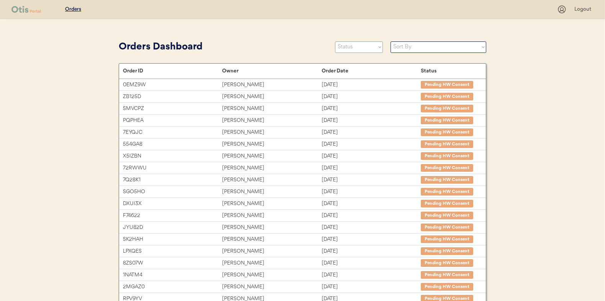
click at [356, 47] on select "Status On Hold New In Progress Complete Pending HW Consent Canceled" at bounding box center [359, 46] width 48 height 11
select select ""in_progress""
click at [335, 41] on select "Status On Hold New In Progress Complete Pending HW Consent Canceled" at bounding box center [359, 46] width 48 height 11
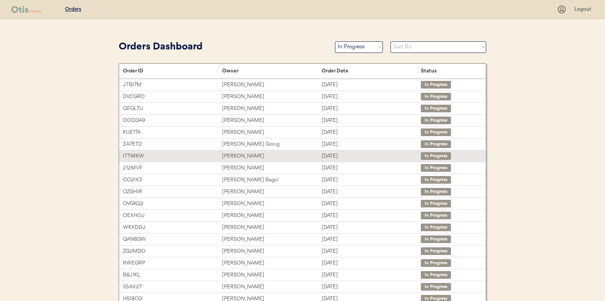
click at [231, 153] on div "[PERSON_NAME]" at bounding box center [271, 156] width 99 height 9
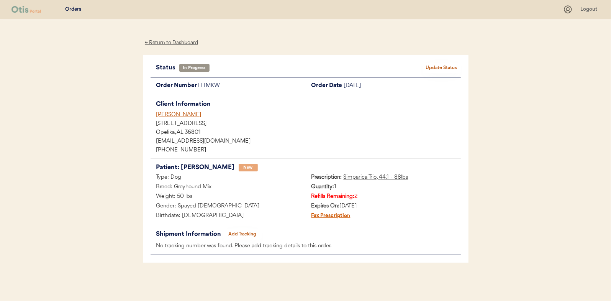
click at [246, 232] on button "Add Tracking" at bounding box center [242, 234] width 38 height 11
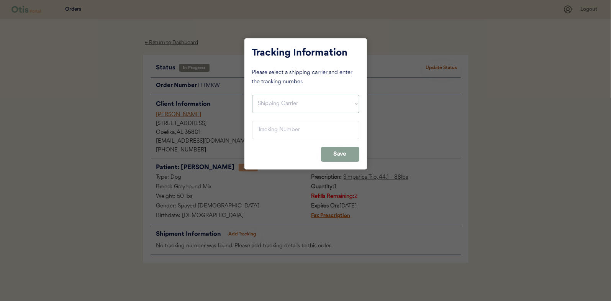
click at [270, 100] on select "Shipping Carrier FedEx FedEx Ground Economy UPS USPS" at bounding box center [305, 104] width 107 height 18
select select ""usps""
click at [252, 95] on select "Shipping Carrier FedEx FedEx Ground Economy UPS USPS" at bounding box center [305, 104] width 107 height 18
click at [267, 134] on input "input" at bounding box center [305, 130] width 107 height 18
paste input "9400150105798037219964"
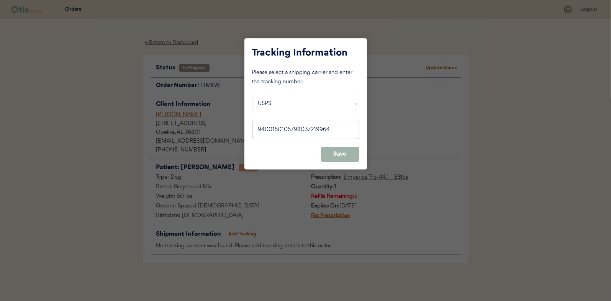
type input "9400150105798037219964"
click at [342, 148] on button "Save" at bounding box center [340, 154] width 38 height 15
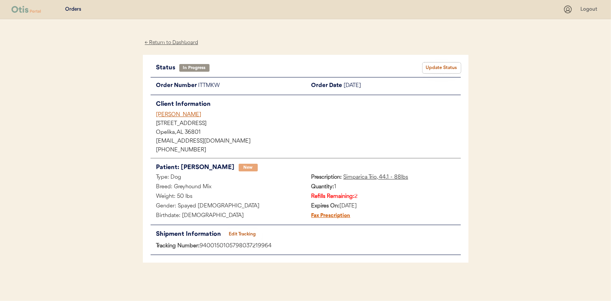
click at [440, 65] on button "Update Status" at bounding box center [441, 67] width 38 height 11
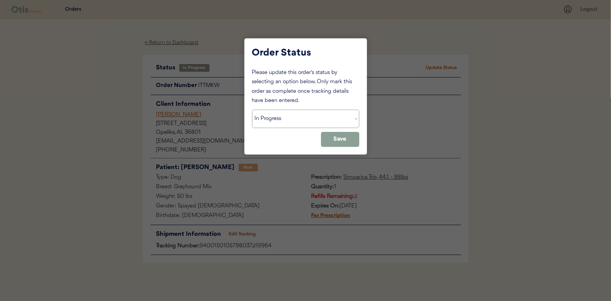
click at [279, 119] on select "Status On Hold New In Progress Complete Pending HW Consent Canceled" at bounding box center [305, 118] width 107 height 18
select select ""complete""
click at [252, 109] on select "Status On Hold New In Progress Complete Pending HW Consent Canceled" at bounding box center [305, 118] width 107 height 18
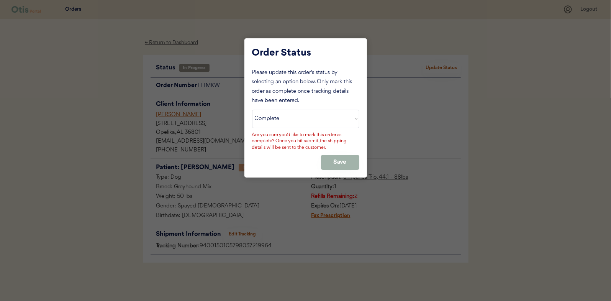
click at [345, 156] on button "Save" at bounding box center [340, 162] width 38 height 15
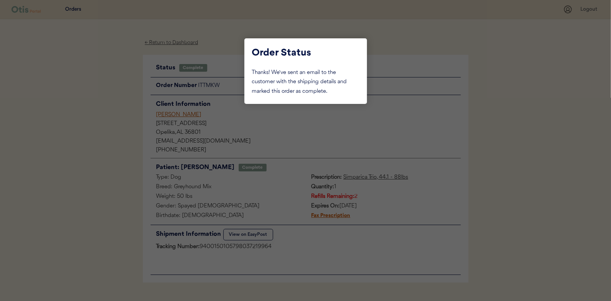
click at [169, 42] on div at bounding box center [305, 150] width 611 height 301
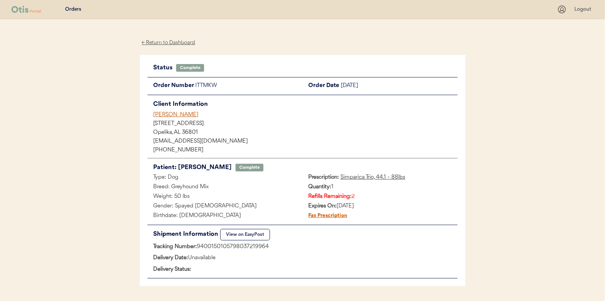
click at [169, 42] on div "← Return to Dashboard" at bounding box center [168, 42] width 57 height 9
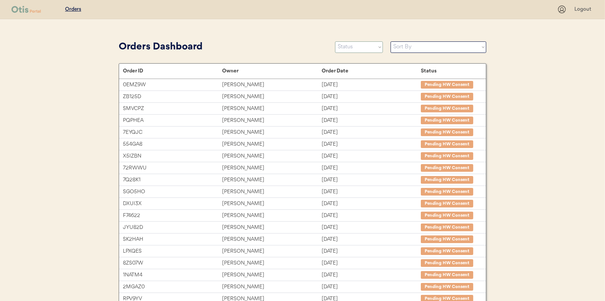
click at [354, 49] on select "Status On Hold New In Progress Complete Pending HW Consent Canceled" at bounding box center [359, 46] width 48 height 11
select select ""in_progress""
click at [335, 41] on select "Status On Hold New In Progress Complete Pending HW Consent Canceled" at bounding box center [359, 46] width 48 height 11
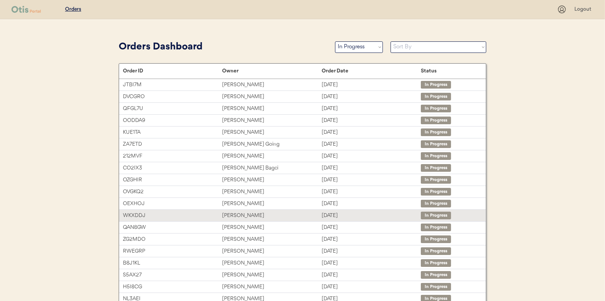
click at [232, 214] on div "[PERSON_NAME]" at bounding box center [271, 215] width 99 height 9
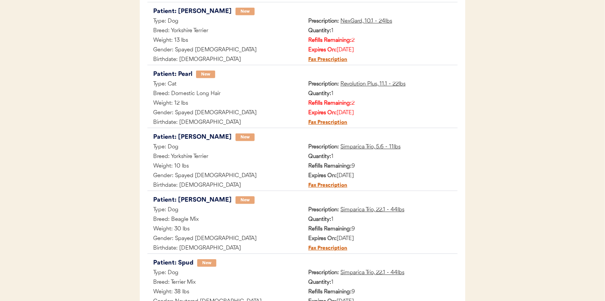
scroll to position [439, 0]
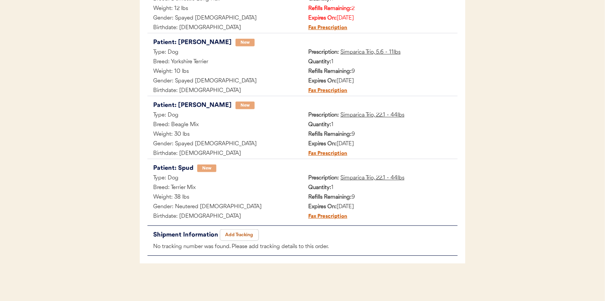
click at [238, 233] on button "Add Tracking" at bounding box center [239, 234] width 38 height 11
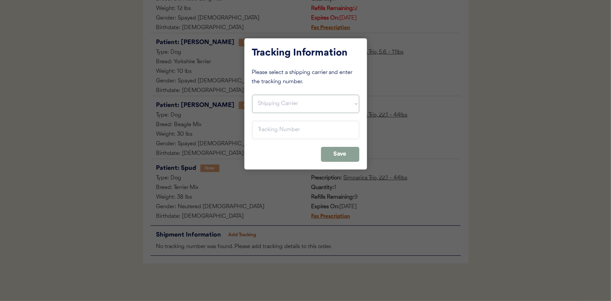
click at [269, 99] on select "Shipping Carrier FedEx FedEx Ground Economy UPS USPS" at bounding box center [305, 104] width 107 height 18
select select ""usps""
click at [252, 95] on select "Shipping Carrier FedEx FedEx Ground Economy UPS USPS" at bounding box center [305, 104] width 107 height 18
click at [267, 129] on input "input" at bounding box center [305, 130] width 107 height 18
paste input "9400150105798037229505"
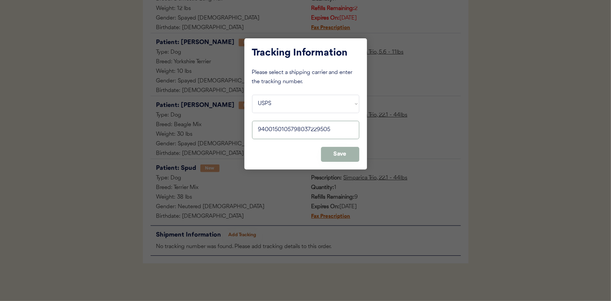
type input "9400150105798037229505"
click at [345, 153] on button "Save" at bounding box center [340, 154] width 38 height 15
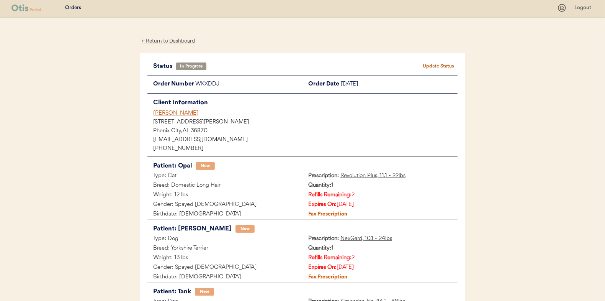
scroll to position [0, 0]
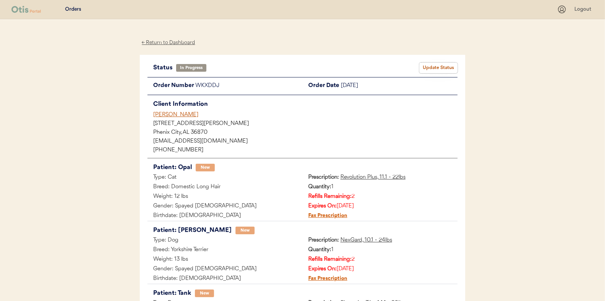
click at [425, 65] on button "Update Status" at bounding box center [438, 67] width 38 height 11
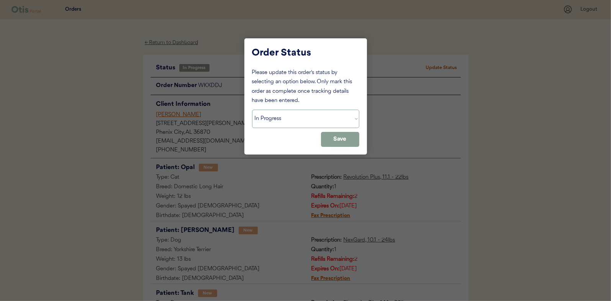
click at [273, 118] on select "Status On Hold New In Progress Complete Pending HW Consent Canceled" at bounding box center [305, 118] width 107 height 18
select select ""complete""
click at [252, 109] on select "Status On Hold New In Progress Complete Pending HW Consent Canceled" at bounding box center [305, 118] width 107 height 18
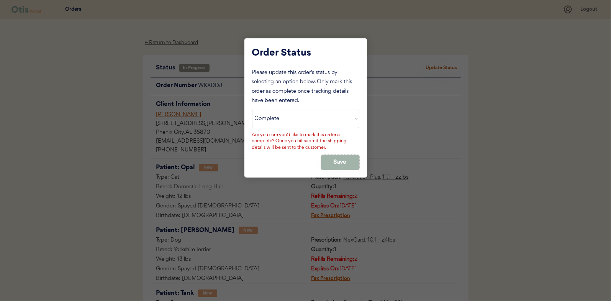
click at [335, 160] on button "Save" at bounding box center [340, 162] width 38 height 15
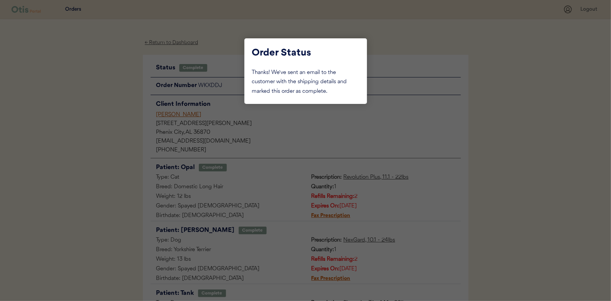
click at [126, 80] on div at bounding box center [305, 150] width 611 height 301
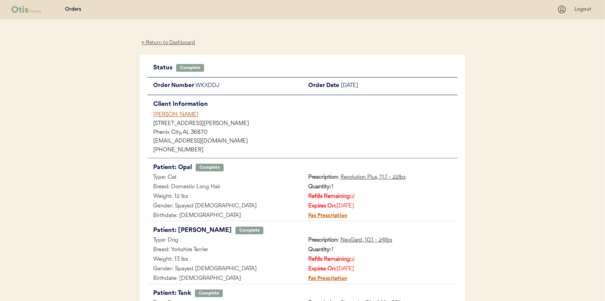
click at [171, 43] on div "← Return to Dashboard" at bounding box center [168, 42] width 57 height 9
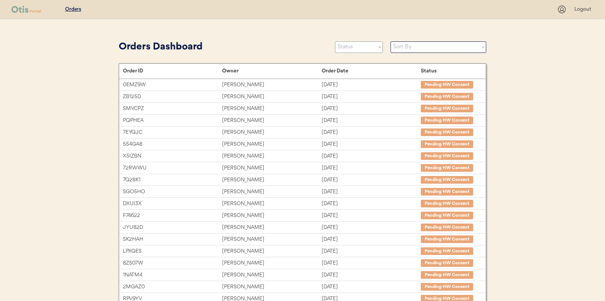
click at [351, 51] on select "Status On Hold New In Progress Complete Pending HW Consent Canceled" at bounding box center [359, 46] width 48 height 11
select select ""in_progress""
click at [335, 41] on select "Status On Hold New In Progress Complete Pending HW Consent Canceled" at bounding box center [359, 46] width 48 height 11
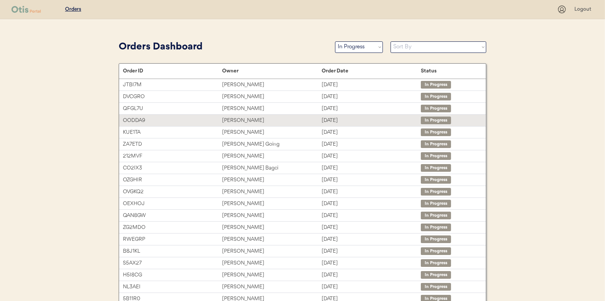
click at [234, 119] on div "Elizabeth Cherry" at bounding box center [271, 120] width 99 height 9
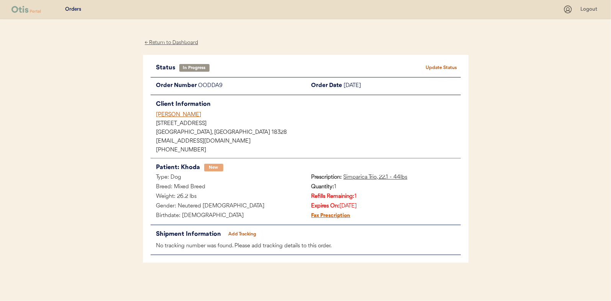
click at [244, 232] on button "Add Tracking" at bounding box center [242, 234] width 38 height 11
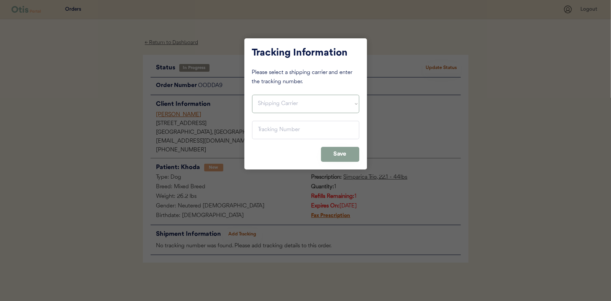
click at [262, 97] on select "Shipping Carrier FedEx FedEx Ground Economy UPS USPS" at bounding box center [305, 104] width 107 height 18
select select ""usps""
click at [252, 95] on select "Shipping Carrier FedEx FedEx Ground Economy UPS USPS" at bounding box center [305, 104] width 107 height 18
click at [265, 131] on input "input" at bounding box center [305, 130] width 107 height 18
paste input "9400150105799037181404"
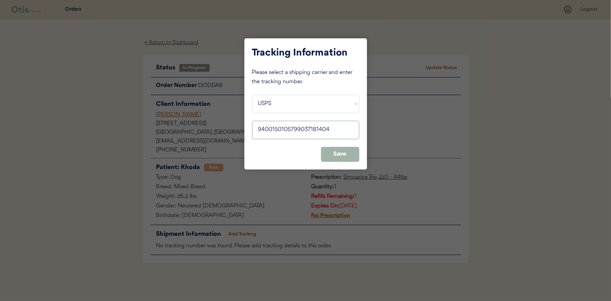
type input "9400150105799037181404"
click at [331, 152] on button "Save" at bounding box center [340, 154] width 38 height 15
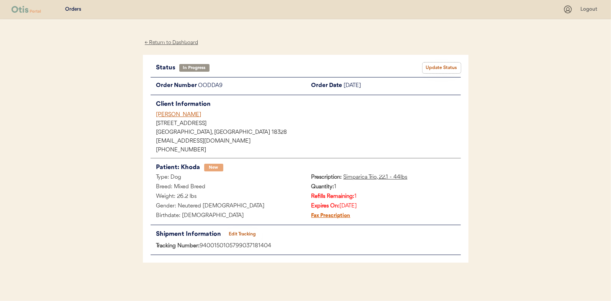
click at [444, 69] on button "Update Status" at bounding box center [441, 67] width 38 height 11
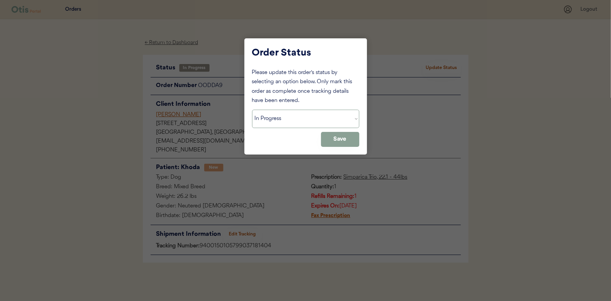
click at [274, 117] on select "Status On Hold New In Progress Complete Pending HW Consent Canceled" at bounding box center [305, 118] width 107 height 18
select select ""complete""
click at [252, 109] on select "Status On Hold New In Progress Complete Pending HW Consent Canceled" at bounding box center [305, 118] width 107 height 18
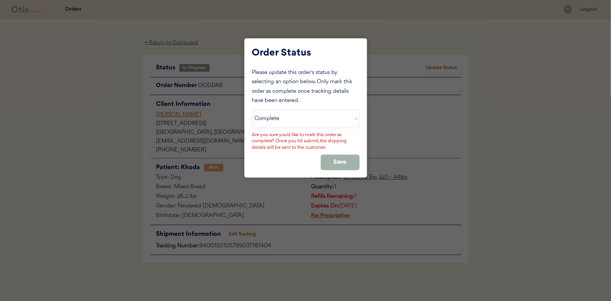
click at [334, 160] on button "Save" at bounding box center [340, 162] width 38 height 15
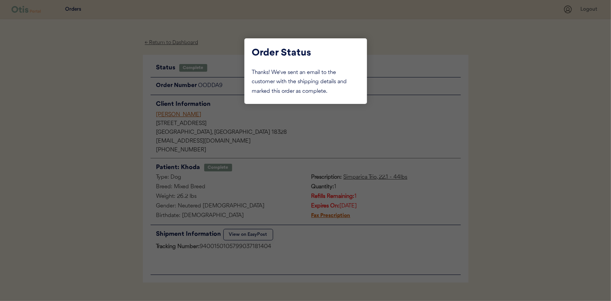
drag, startPoint x: 92, startPoint y: 88, endPoint x: 151, endPoint y: 44, distance: 73.5
click at [94, 88] on div at bounding box center [305, 150] width 611 height 301
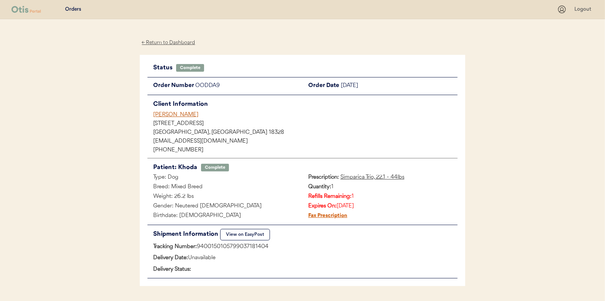
click at [155, 42] on div "← Return to Dashboard" at bounding box center [168, 42] width 57 height 9
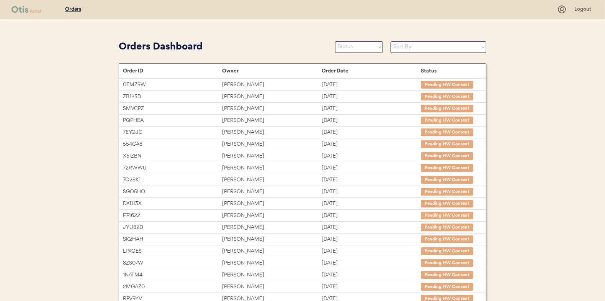
click at [364, 53] on div "Orders Dashboard Status On Hold New In Progress Complete Pending HW Consent Can…" at bounding box center [303, 46] width 368 height 17
click at [353, 49] on select "Status On Hold New In Progress Complete Pending HW Consent Canceled" at bounding box center [359, 46] width 48 height 11
select select ""in_progress""
click at [335, 41] on select "Status On Hold New In Progress Complete Pending HW Consent Canceled" at bounding box center [359, 46] width 48 height 11
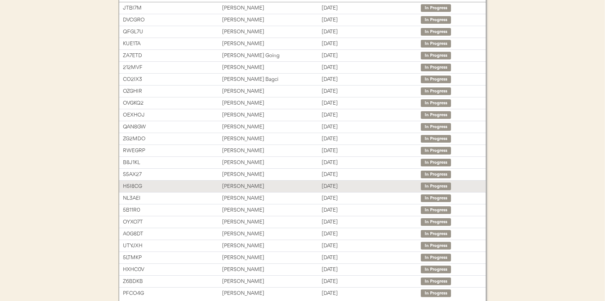
scroll to position [114, 0]
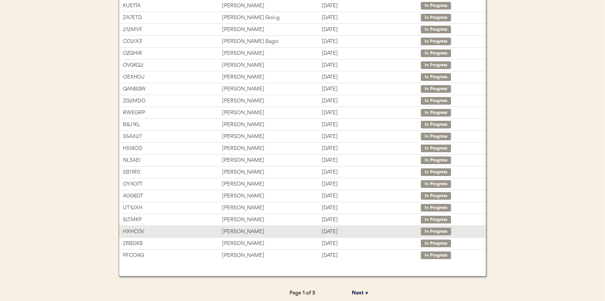
click at [238, 227] on div "[PERSON_NAME]" at bounding box center [271, 231] width 99 height 9
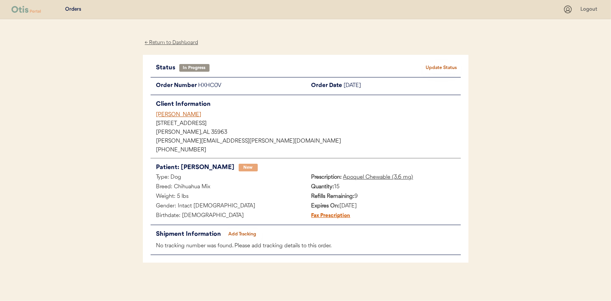
click at [240, 231] on button "Add Tracking" at bounding box center [242, 234] width 38 height 11
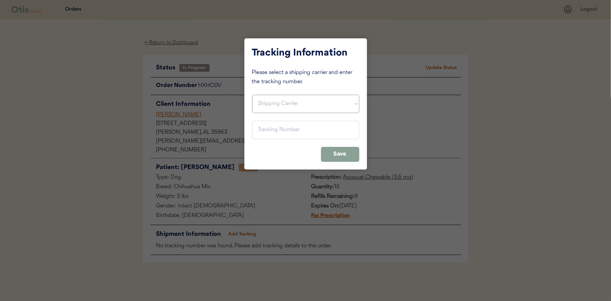
click at [265, 103] on select "Shipping Carrier FedEx FedEx Ground Economy UPS USPS" at bounding box center [305, 104] width 107 height 18
select select ""usps""
click at [252, 95] on select "Shipping Carrier FedEx FedEx Ground Economy UPS USPS" at bounding box center [305, 104] width 107 height 18
click at [260, 127] on input "input" at bounding box center [305, 130] width 107 height 18
paste input "9400150105496038837513"
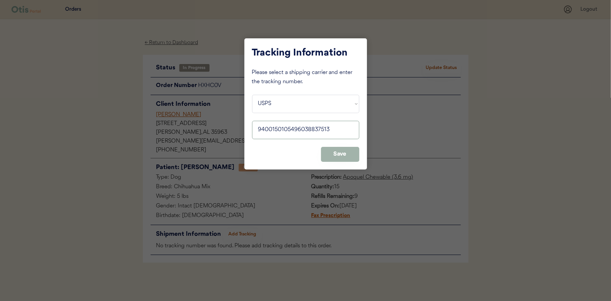
type input "9400150105496038837513"
click at [343, 149] on button "Save" at bounding box center [340, 154] width 38 height 15
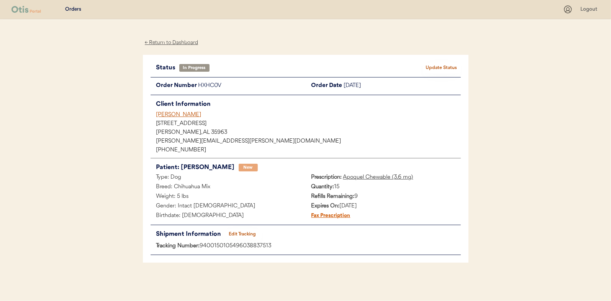
click at [437, 64] on button "Update Status" at bounding box center [441, 67] width 38 height 11
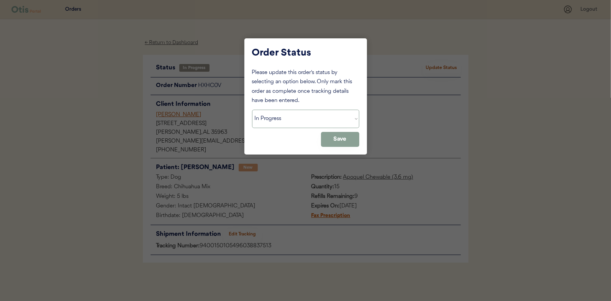
click at [271, 116] on select "Status On Hold New In Progress Complete Pending HW Consent Canceled" at bounding box center [305, 118] width 107 height 18
select select ""complete""
click at [252, 109] on select "Status On Hold New In Progress Complete Pending HW Consent Canceled" at bounding box center [305, 118] width 107 height 18
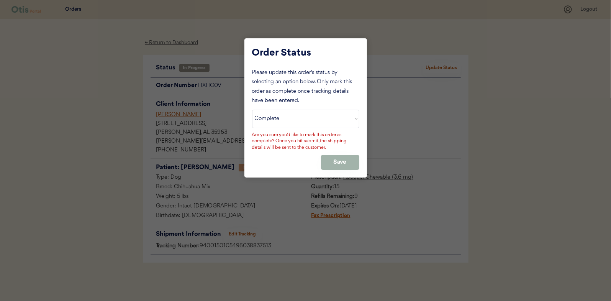
click at [331, 156] on button "Save" at bounding box center [340, 162] width 38 height 15
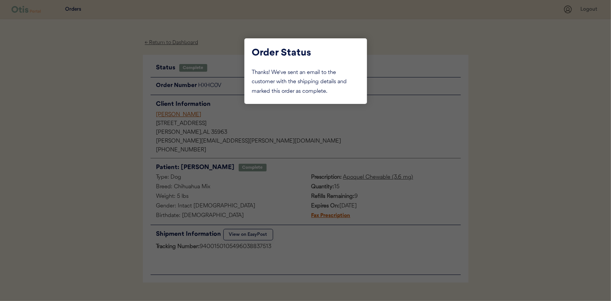
click at [91, 103] on div at bounding box center [305, 150] width 611 height 301
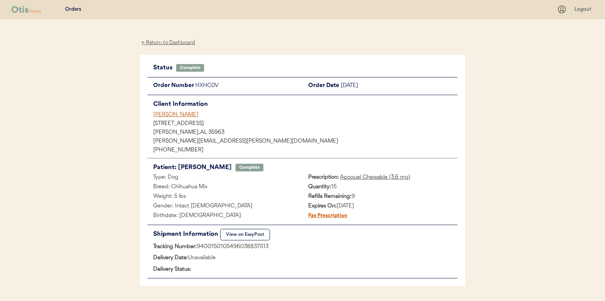
click at [162, 40] on div "← Return to Dashboard" at bounding box center [168, 42] width 57 height 9
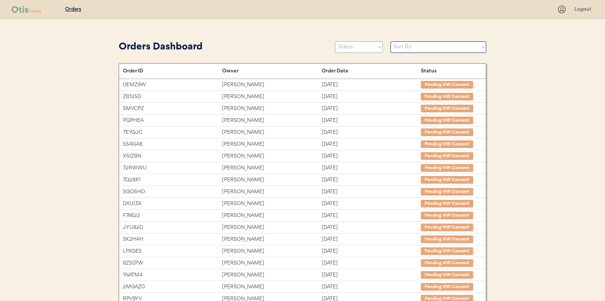
click at [346, 47] on select "Status On Hold New In Progress Complete Pending HW Consent Canceled" at bounding box center [359, 46] width 48 height 11
select select ""in_progress""
click at [335, 41] on select "Status On Hold New In Progress Complete Pending HW Consent Canceled" at bounding box center [359, 46] width 48 height 11
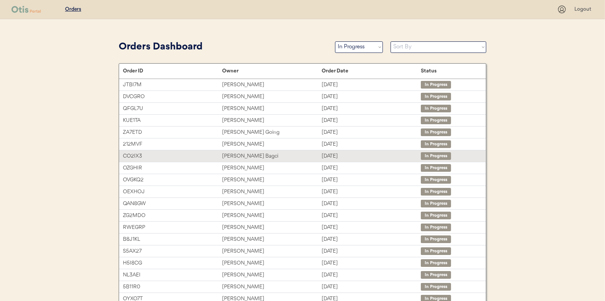
click at [242, 156] on div "Gulden Bagci" at bounding box center [271, 156] width 99 height 9
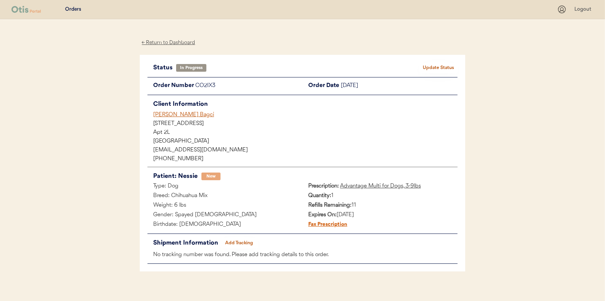
click at [230, 240] on button "Add Tracking" at bounding box center [239, 242] width 38 height 11
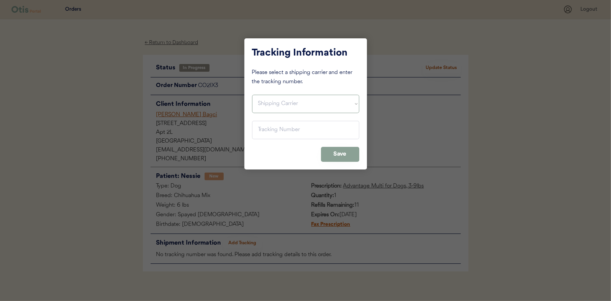
click at [288, 97] on select "Shipping Carrier FedEx FedEx Ground Economy UPS USPS" at bounding box center [305, 104] width 107 height 18
select select ""usps""
click at [252, 95] on select "Shipping Carrier FedEx FedEx Ground Economy UPS USPS" at bounding box center [305, 104] width 107 height 18
click at [266, 131] on input "input" at bounding box center [305, 130] width 107 height 18
paste input "9400150105496038872132"
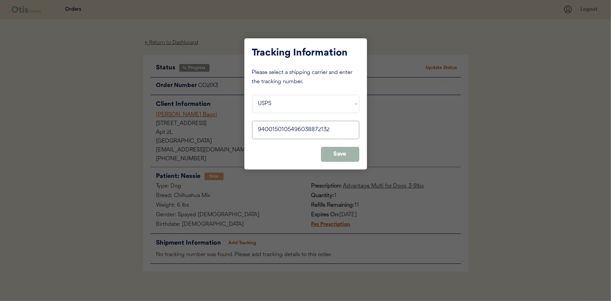
type input "9400150105496038872132"
click at [354, 152] on button "Save" at bounding box center [340, 154] width 38 height 15
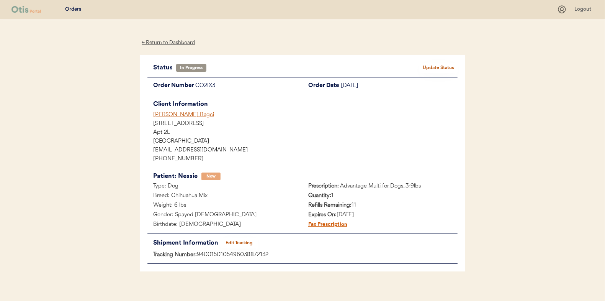
click at [449, 67] on button "Update Status" at bounding box center [438, 67] width 38 height 11
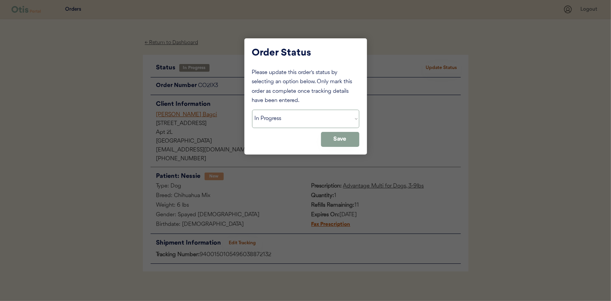
click at [272, 123] on select "Status On Hold New In Progress Complete Pending HW Consent Canceled" at bounding box center [305, 118] width 107 height 18
select select ""complete""
click at [252, 109] on select "Status On Hold New In Progress Complete Pending HW Consent Canceled" at bounding box center [305, 118] width 107 height 18
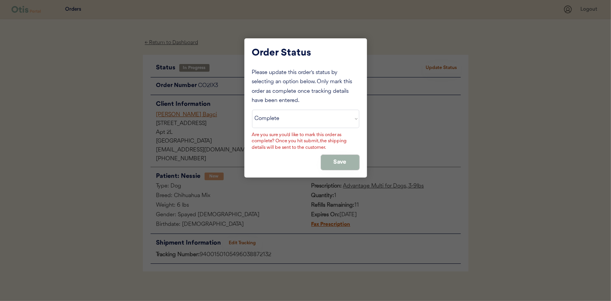
click at [341, 158] on button "Save" at bounding box center [340, 162] width 38 height 15
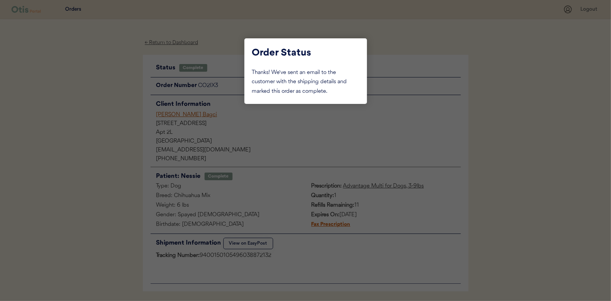
drag, startPoint x: 113, startPoint y: 87, endPoint x: 150, endPoint y: 69, distance: 40.4
click at [114, 87] on div at bounding box center [305, 150] width 611 height 301
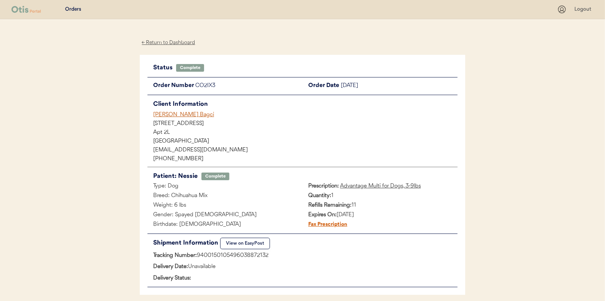
click at [172, 43] on div "← Return to Dashboard" at bounding box center [168, 42] width 57 height 9
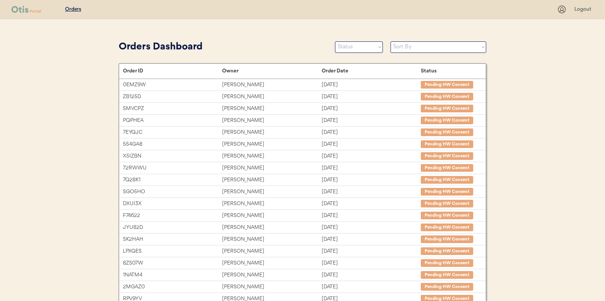
click at [359, 50] on select "Status On Hold New In Progress Complete Pending HW Consent Canceled" at bounding box center [359, 46] width 48 height 11
select select ""in_progress""
click at [335, 41] on select "Status On Hold New In Progress Complete Pending HW Consent Canceled" at bounding box center [359, 46] width 48 height 11
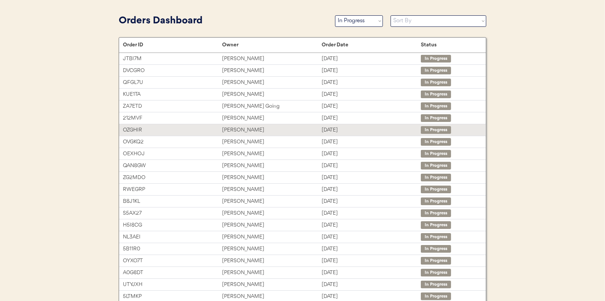
scroll to position [38, 0]
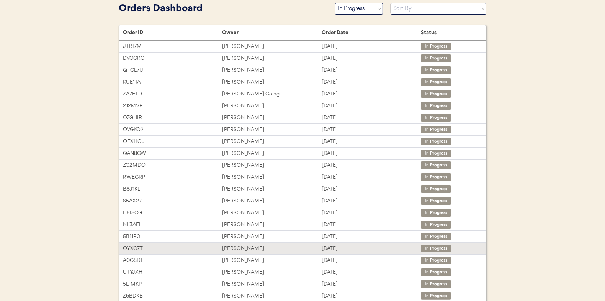
click at [238, 248] on div "[PERSON_NAME]" at bounding box center [271, 248] width 99 height 9
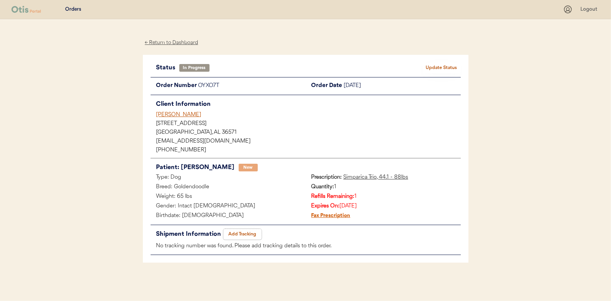
click at [243, 233] on button "Add Tracking" at bounding box center [242, 234] width 38 height 11
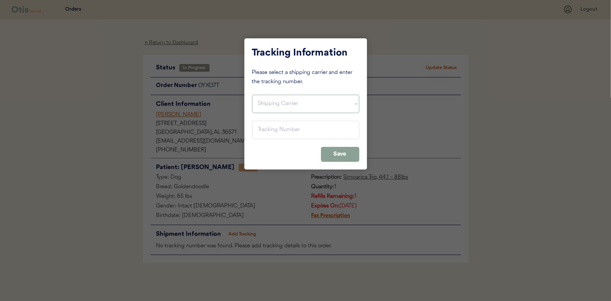
click at [281, 98] on select "Shipping Carrier FedEx FedEx Ground Economy UPS USPS" at bounding box center [305, 104] width 107 height 18
select select ""usps""
click at [252, 95] on select "Shipping Carrier FedEx FedEx Ground Economy UPS USPS" at bounding box center [305, 104] width 107 height 18
click at [262, 131] on input "input" at bounding box center [305, 130] width 107 height 18
paste input "9400150105799037169716"
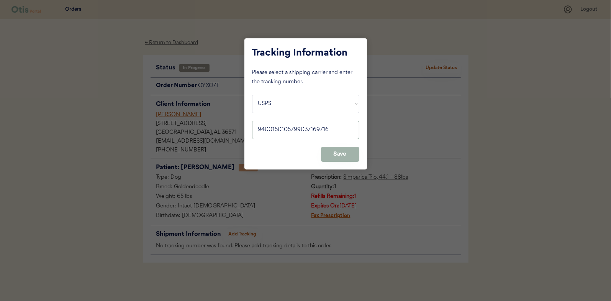
type input "9400150105799037169716"
click at [333, 156] on button "Save" at bounding box center [340, 154] width 38 height 15
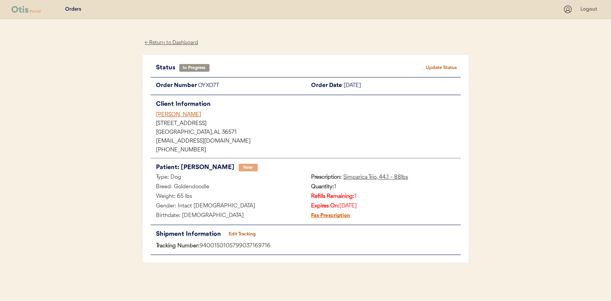
click at [447, 65] on button "Update Status" at bounding box center [441, 67] width 38 height 11
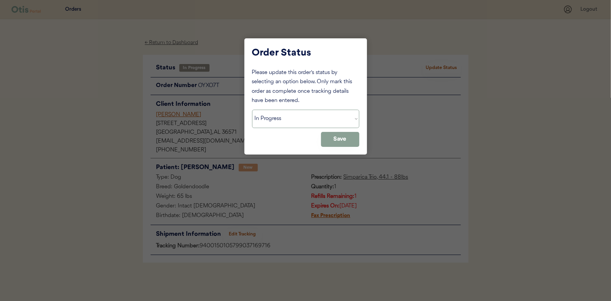
click at [289, 120] on select "Status On Hold New In Progress Complete Pending HW Consent Canceled" at bounding box center [305, 118] width 107 height 18
select select ""complete""
click at [252, 109] on select "Status On Hold New In Progress Complete Pending HW Consent Canceled" at bounding box center [305, 118] width 107 height 18
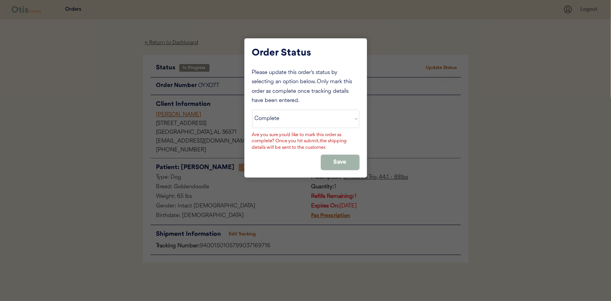
click at [342, 162] on button "Save" at bounding box center [340, 162] width 38 height 15
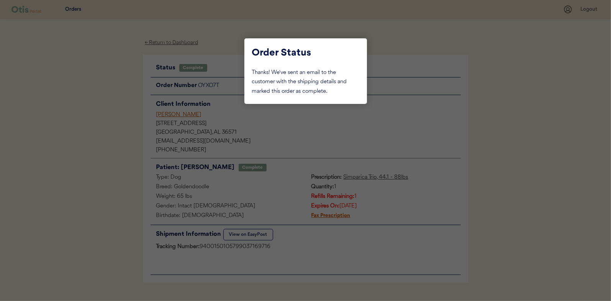
drag, startPoint x: 103, startPoint y: 83, endPoint x: 144, endPoint y: 51, distance: 51.6
click at [105, 82] on div at bounding box center [305, 150] width 611 height 301
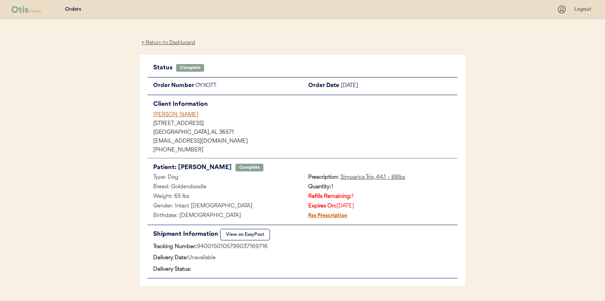
click at [163, 40] on div "← Return to Dashboard" at bounding box center [168, 42] width 57 height 9
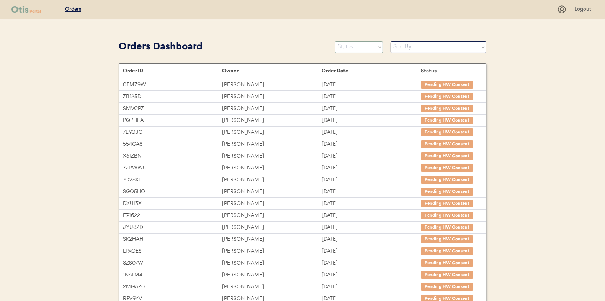
click at [357, 45] on select "Status On Hold New In Progress Complete Pending HW Consent Canceled" at bounding box center [359, 46] width 48 height 11
select select ""in_progress""
click at [335, 41] on select "Status On Hold New In Progress Complete Pending HW Consent Canceled" at bounding box center [359, 46] width 48 height 11
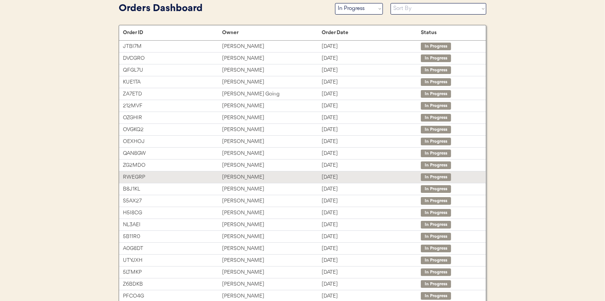
scroll to position [77, 0]
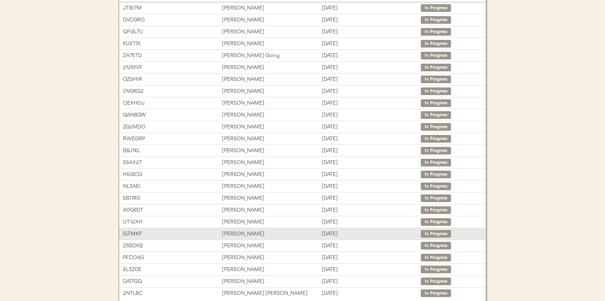
click at [248, 229] on div "[PERSON_NAME]" at bounding box center [271, 233] width 99 height 9
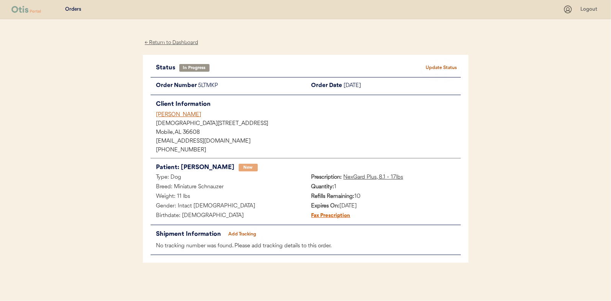
click at [244, 232] on button "Add Tracking" at bounding box center [242, 234] width 38 height 11
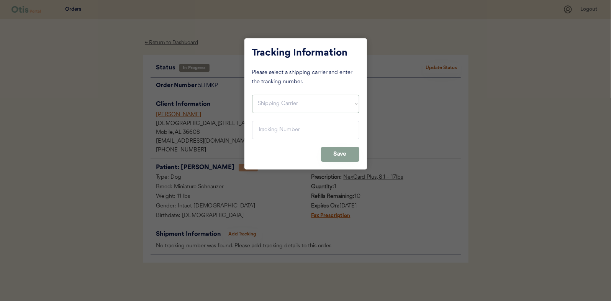
click at [266, 99] on select "Shipping Carrier FedEx FedEx Ground Economy UPS USPS" at bounding box center [305, 104] width 107 height 18
select select ""usps""
click at [252, 95] on select "Shipping Carrier FedEx FedEx Ground Economy UPS USPS" at bounding box center [305, 104] width 107 height 18
click at [265, 130] on input "input" at bounding box center [305, 130] width 107 height 18
paste input "9400150105800037175406"
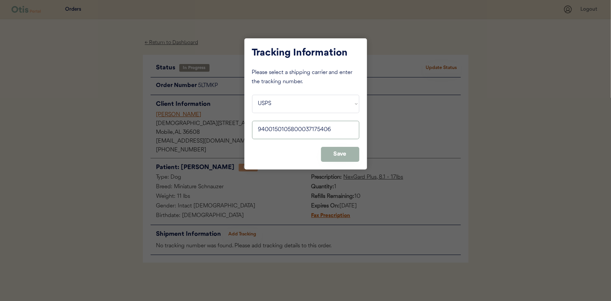
type input "9400150105800037175406"
click at [341, 147] on button "Save" at bounding box center [340, 154] width 38 height 15
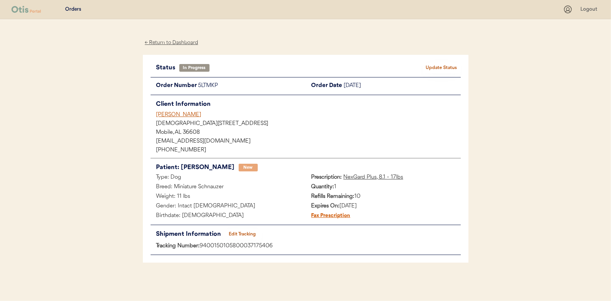
click at [441, 62] on button "Update Status" at bounding box center [441, 67] width 38 height 11
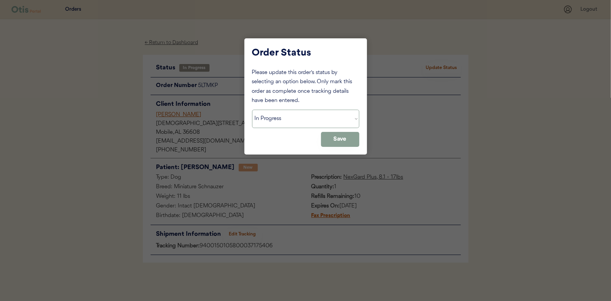
click at [286, 119] on select "Status On Hold New In Progress Complete Pending HW Consent Canceled" at bounding box center [305, 118] width 107 height 18
select select ""complete""
click at [252, 109] on select "Status On Hold New In Progress Complete Pending HW Consent Canceled" at bounding box center [305, 118] width 107 height 18
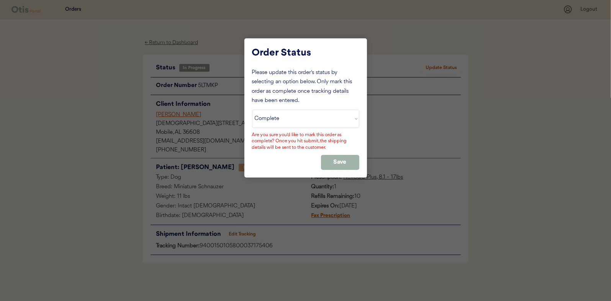
click at [333, 156] on button "Save" at bounding box center [340, 162] width 38 height 15
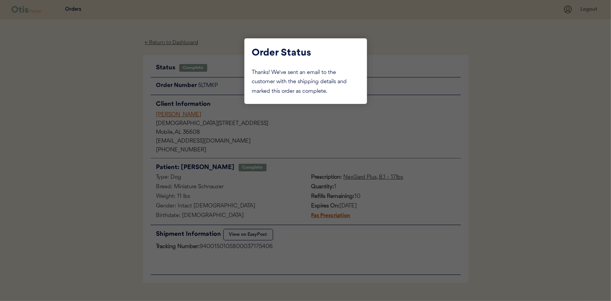
click at [114, 88] on div at bounding box center [305, 150] width 611 height 301
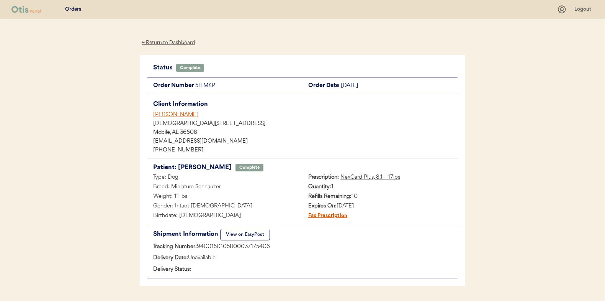
click at [161, 42] on div "← Return to Dashboard" at bounding box center [168, 42] width 57 height 9
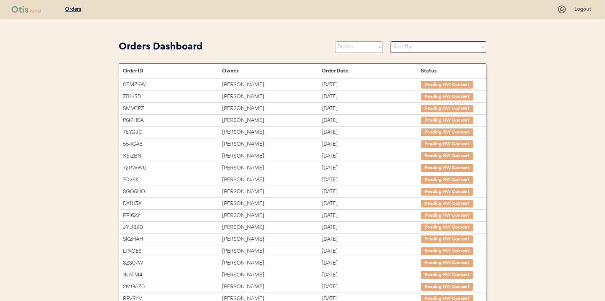
click at [349, 45] on select "Status On Hold New In Progress Complete Pending HW Consent Canceled" at bounding box center [359, 46] width 48 height 11
select select ""in_progress""
click at [335, 41] on select "Status On Hold New In Progress Complete Pending HW Consent Canceled" at bounding box center [359, 46] width 48 height 11
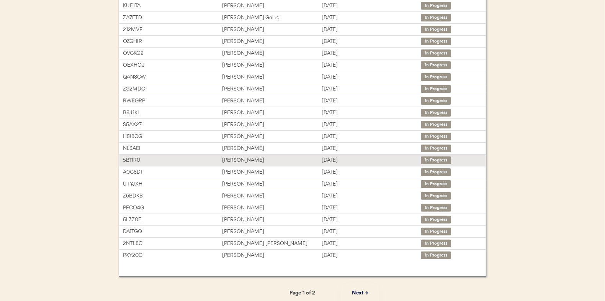
scroll to position [118, 0]
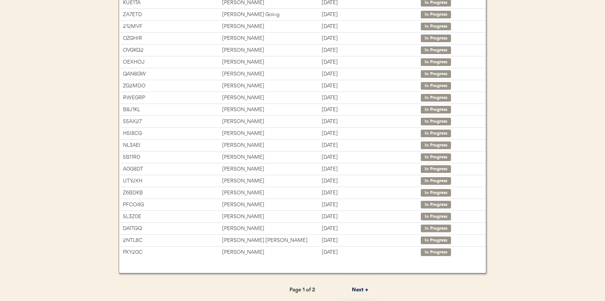
click at [358, 287] on button "Next →" at bounding box center [360, 289] width 38 height 17
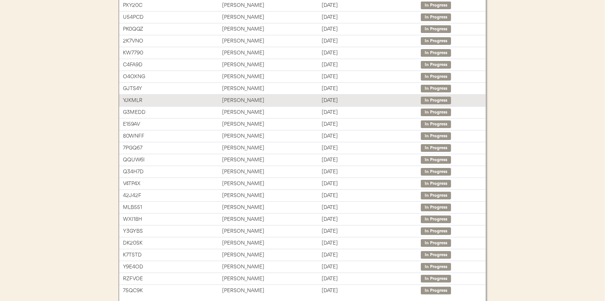
scroll to position [41, 0]
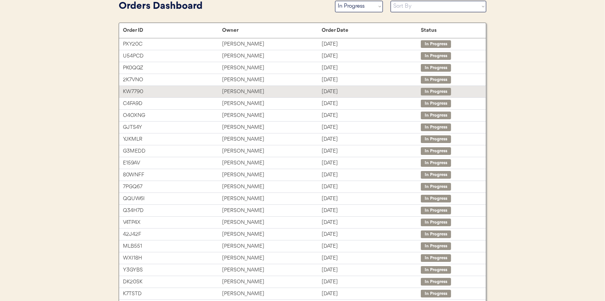
click at [237, 89] on div "Judy Howard" at bounding box center [271, 91] width 99 height 9
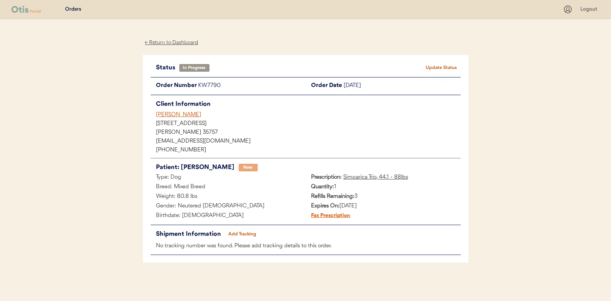
click at [249, 233] on button "Add Tracking" at bounding box center [242, 234] width 38 height 11
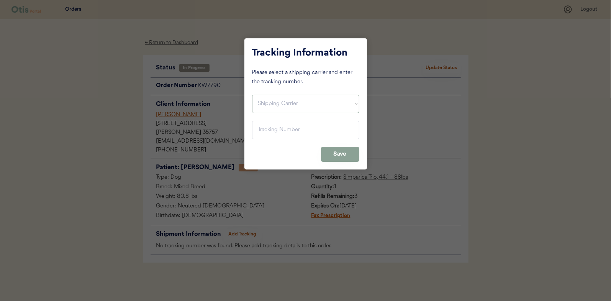
click at [264, 101] on select "Shipping Carrier FedEx FedEx Ground Economy UPS USPS" at bounding box center [305, 104] width 107 height 18
select select ""usps""
click at [252, 95] on select "Shipping Carrier FedEx FedEx Ground Economy UPS USPS" at bounding box center [305, 104] width 107 height 18
click at [263, 131] on input "input" at bounding box center [305, 130] width 107 height 18
paste input "9400150105496038838763"
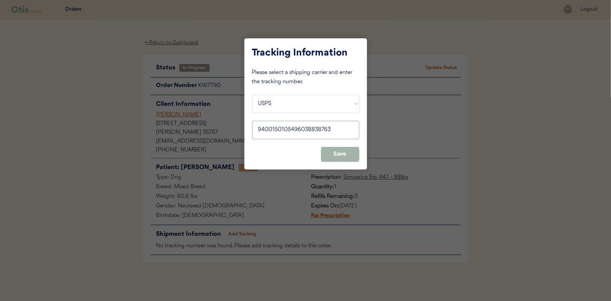
type input "9400150105496038838763"
click at [338, 157] on button "Save" at bounding box center [340, 154] width 38 height 15
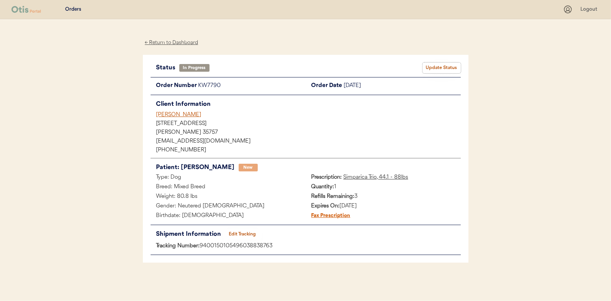
click at [431, 67] on button "Update Status" at bounding box center [441, 67] width 38 height 11
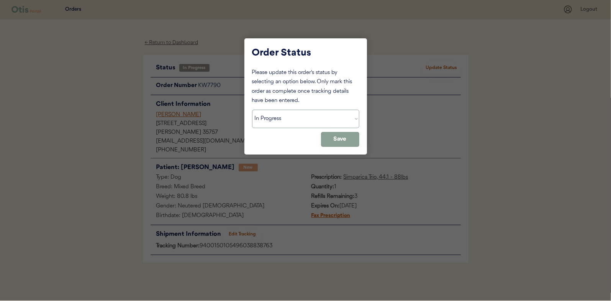
click at [277, 115] on select "Status On Hold New In Progress Complete Pending HW Consent Canceled" at bounding box center [305, 118] width 107 height 18
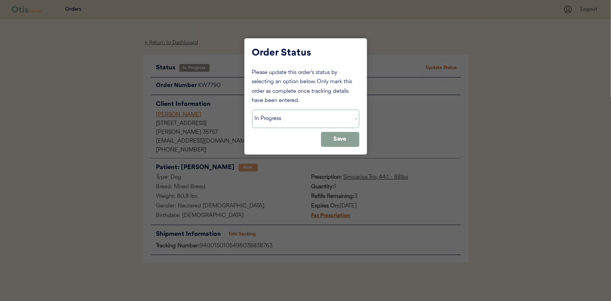
select select ""complete""
click at [252, 109] on select "Status On Hold New In Progress Complete Pending HW Consent Canceled" at bounding box center [305, 118] width 107 height 18
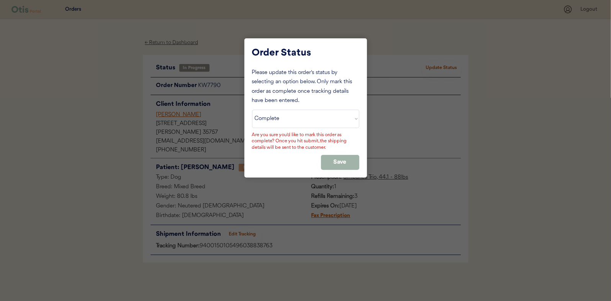
click at [336, 157] on button "Save" at bounding box center [340, 162] width 38 height 15
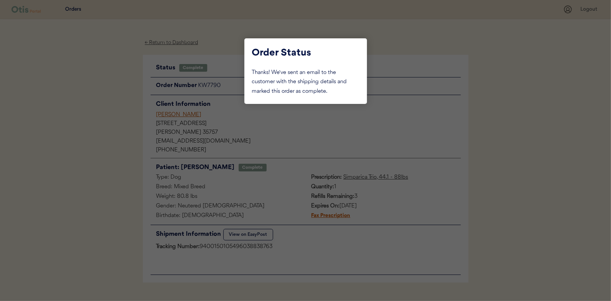
click at [111, 97] on div at bounding box center [305, 150] width 611 height 301
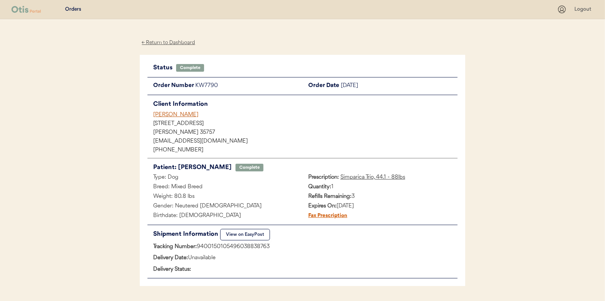
click at [172, 42] on div "← Return to Dashboard" at bounding box center [168, 42] width 57 height 9
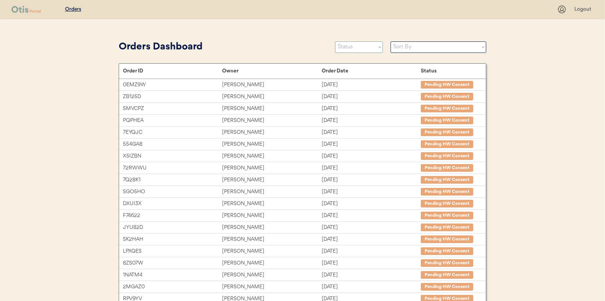
click at [350, 48] on select "Status On Hold New In Progress Complete Pending HW Consent Canceled" at bounding box center [359, 46] width 48 height 11
select select ""in_progress""
click at [335, 41] on select "Status On Hold New In Progress Complete Pending HW Consent Canceled" at bounding box center [359, 46] width 48 height 11
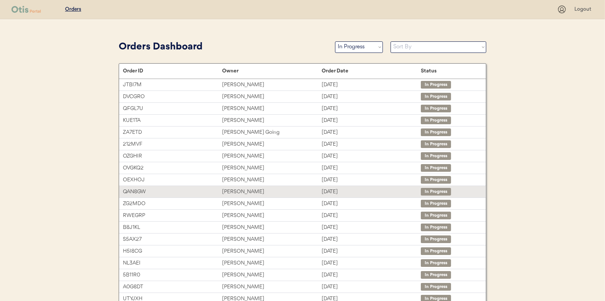
click at [232, 191] on div "[PERSON_NAME]" at bounding box center [271, 191] width 99 height 9
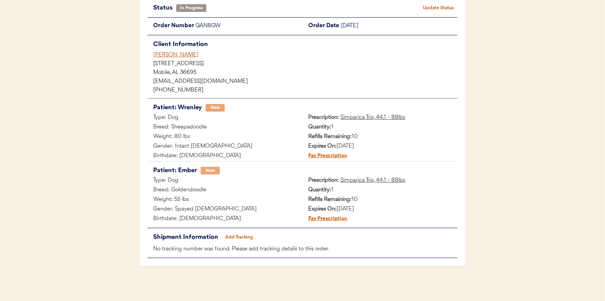
scroll to position [62, 0]
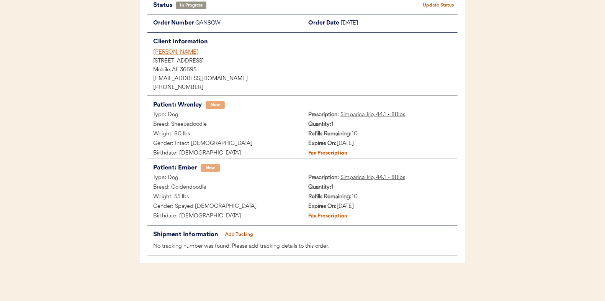
click at [240, 229] on button "Add Tracking" at bounding box center [239, 234] width 38 height 11
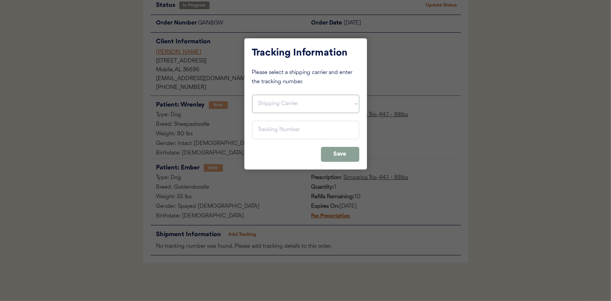
click at [277, 106] on select "Shipping Carrier FedEx FedEx Ground Economy UPS USPS" at bounding box center [305, 104] width 107 height 18
select select ""usps""
click at [252, 95] on select "Shipping Carrier FedEx FedEx Ground Economy UPS USPS" at bounding box center [305, 104] width 107 height 18
click at [261, 131] on input "input" at bounding box center [305, 130] width 107 height 18
paste input "9400150105497037434659"
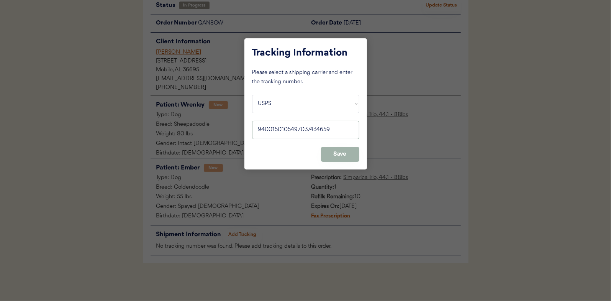
type input "9400150105497037434659"
click at [350, 151] on button "Save" at bounding box center [340, 154] width 38 height 15
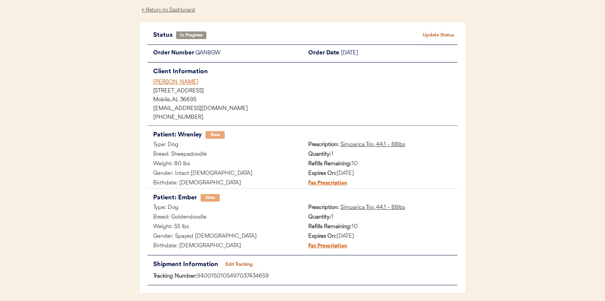
scroll to position [0, 0]
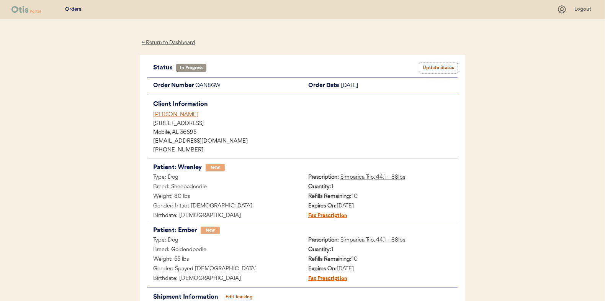
click at [446, 67] on button "Update Status" at bounding box center [438, 67] width 38 height 11
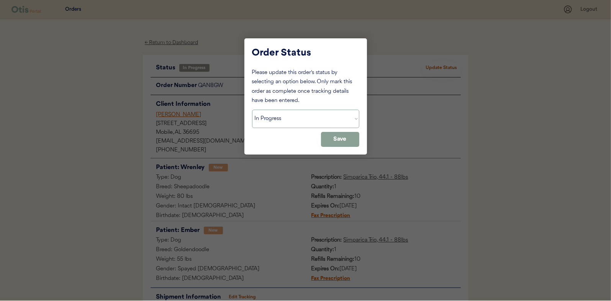
click at [273, 118] on select "Status On Hold New In Progress Complete Pending HW Consent Canceled" at bounding box center [305, 118] width 107 height 18
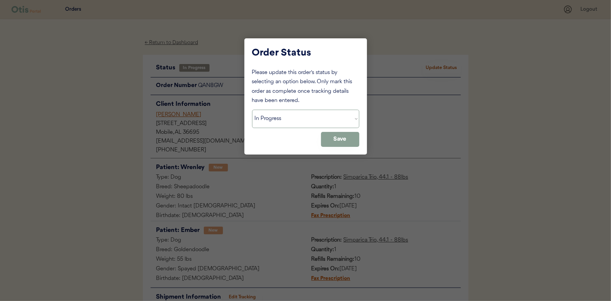
select select ""complete""
click at [252, 109] on select "Status On Hold New In Progress Complete Pending HW Consent Canceled" at bounding box center [305, 118] width 107 height 18
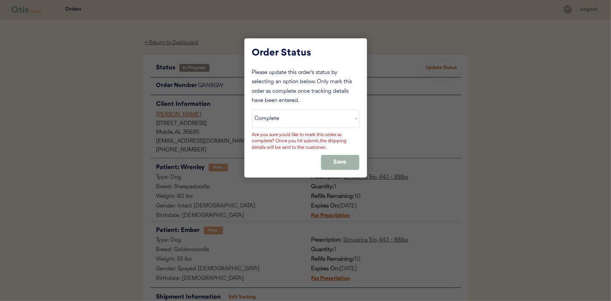
click at [343, 155] on button "Save" at bounding box center [340, 162] width 38 height 15
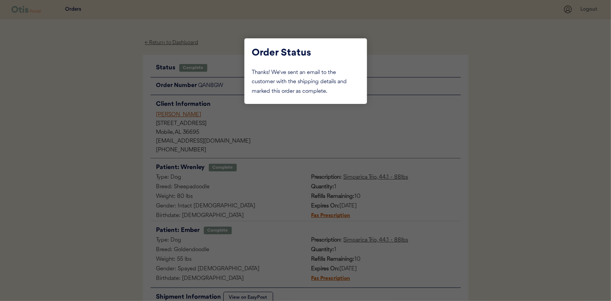
drag, startPoint x: 100, startPoint y: 91, endPoint x: 119, endPoint y: 82, distance: 21.1
click at [100, 90] on div at bounding box center [305, 150] width 611 height 301
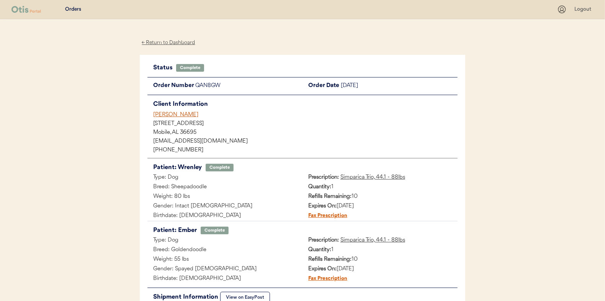
click at [161, 42] on div "← Return to Dashboard" at bounding box center [168, 42] width 57 height 9
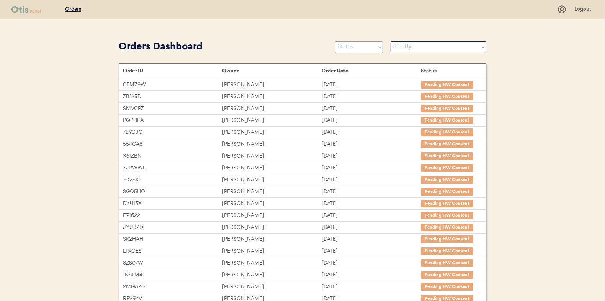
click at [348, 44] on select "Status On Hold New In Progress Complete Pending HW Consent Canceled" at bounding box center [359, 46] width 48 height 11
select select ""new""
click at [335, 41] on select "Status On Hold New In Progress Complete Pending HW Consent Canceled" at bounding box center [359, 46] width 48 height 11
